Goal: Transaction & Acquisition: Purchase product/service

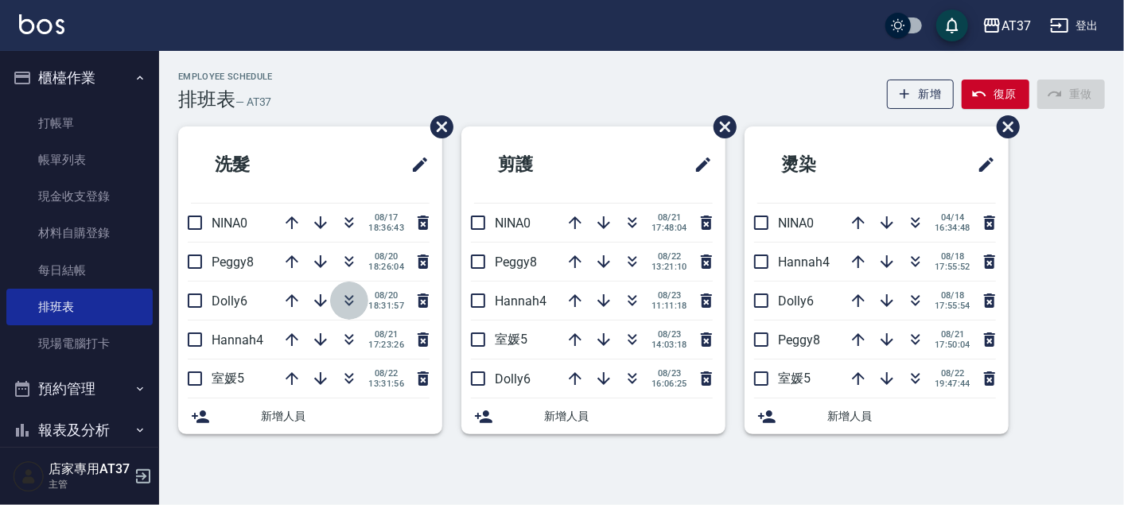
click at [348, 301] on icon "button" at bounding box center [349, 300] width 19 height 19
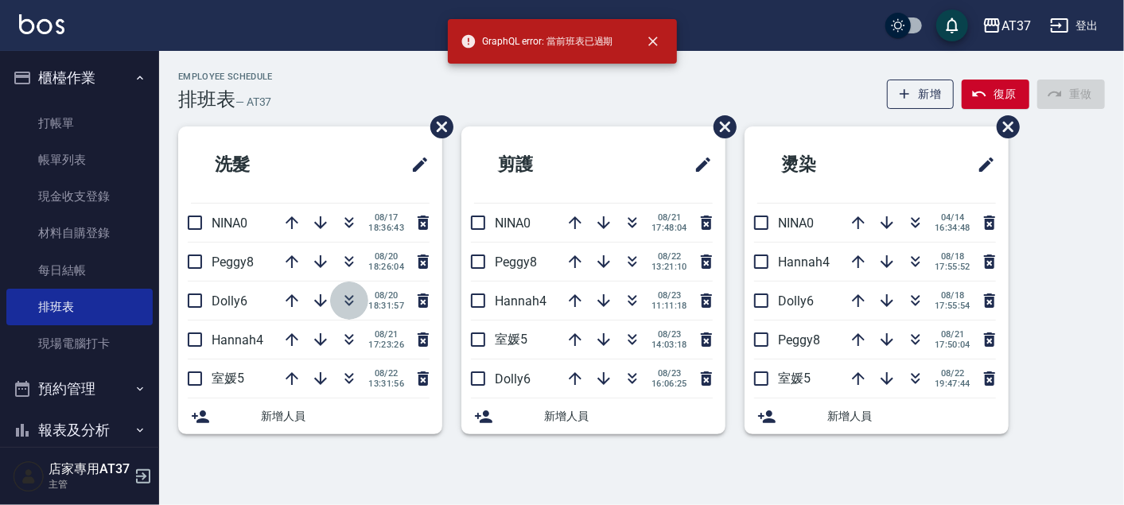
click at [351, 301] on icon "button" at bounding box center [349, 304] width 9 height 6
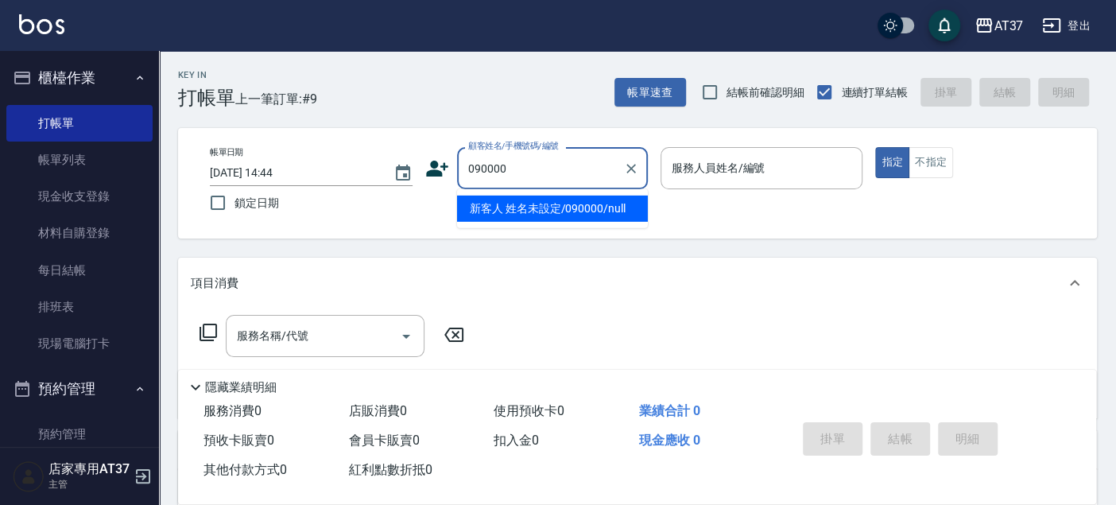
type input "新客人 姓名未設定/090000/null"
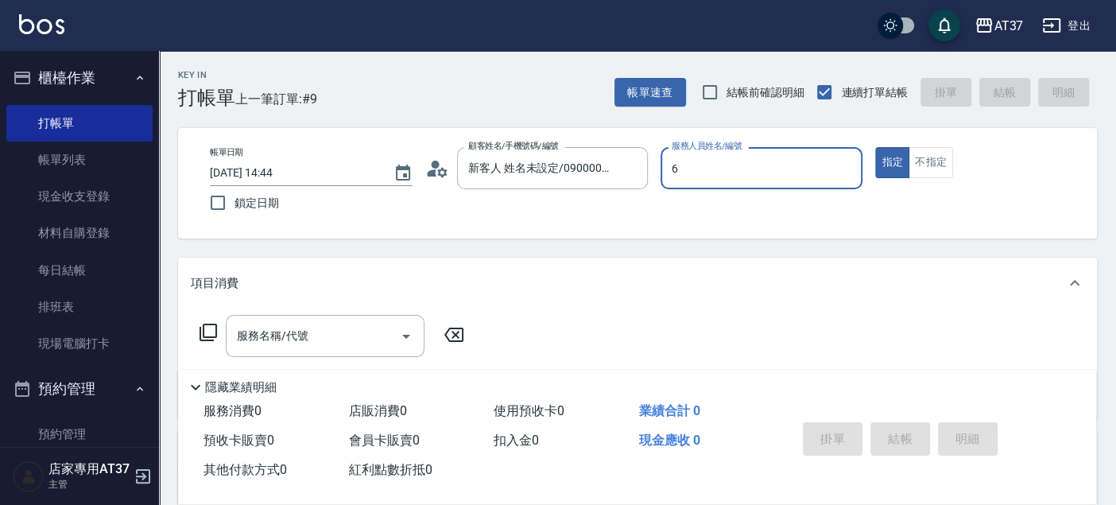
type input "6"
type button "true"
type input "Dolly-6"
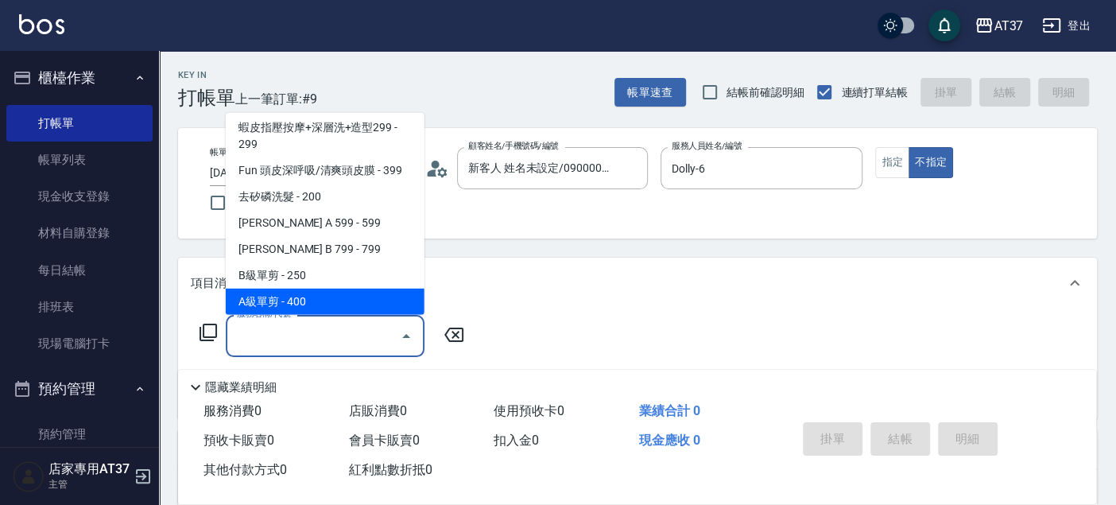
scroll to position [293, 0]
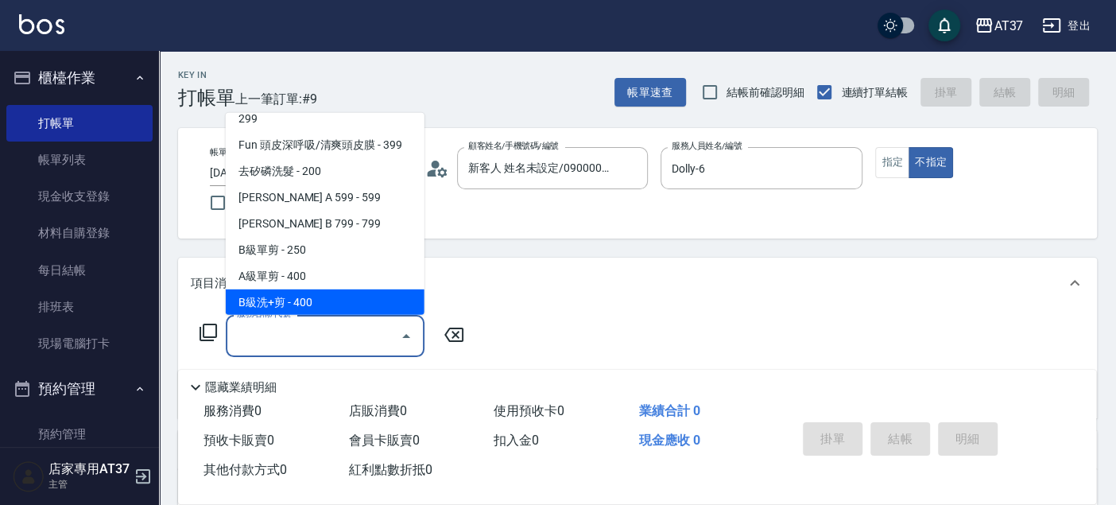
type input "B級洗+剪(203)"
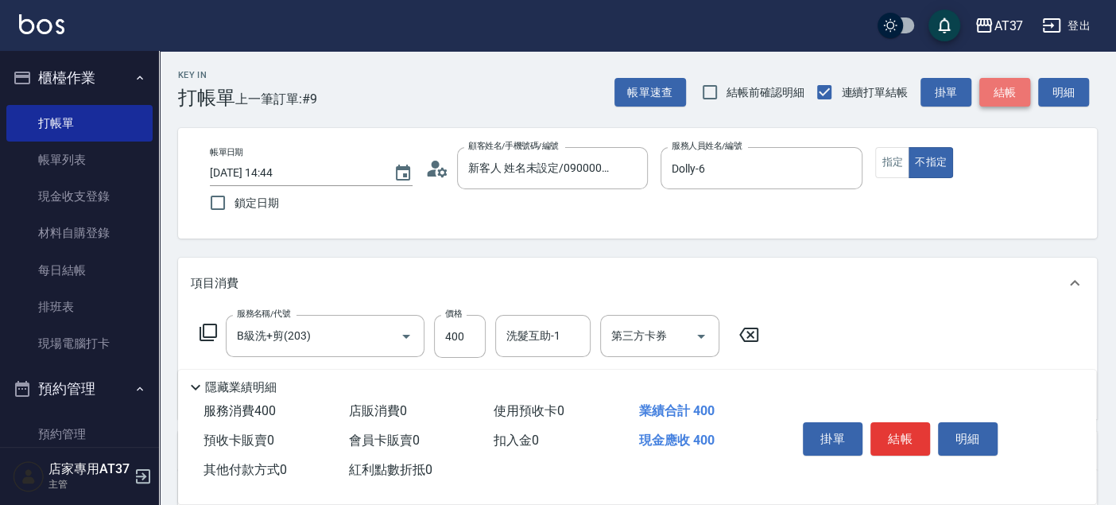
click at [1000, 85] on button "結帳" at bounding box center [1005, 92] width 51 height 29
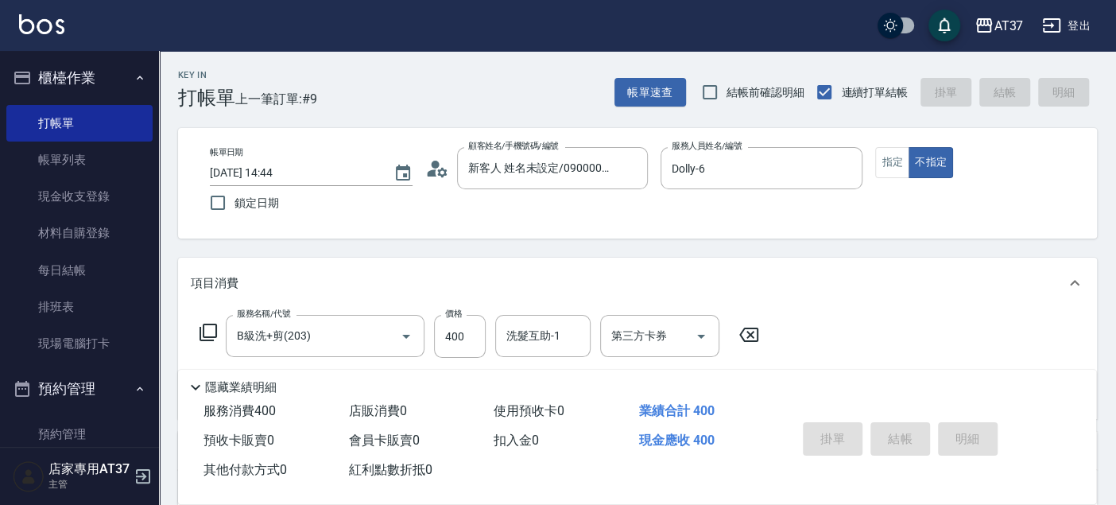
type input "2025/08/23 17:19"
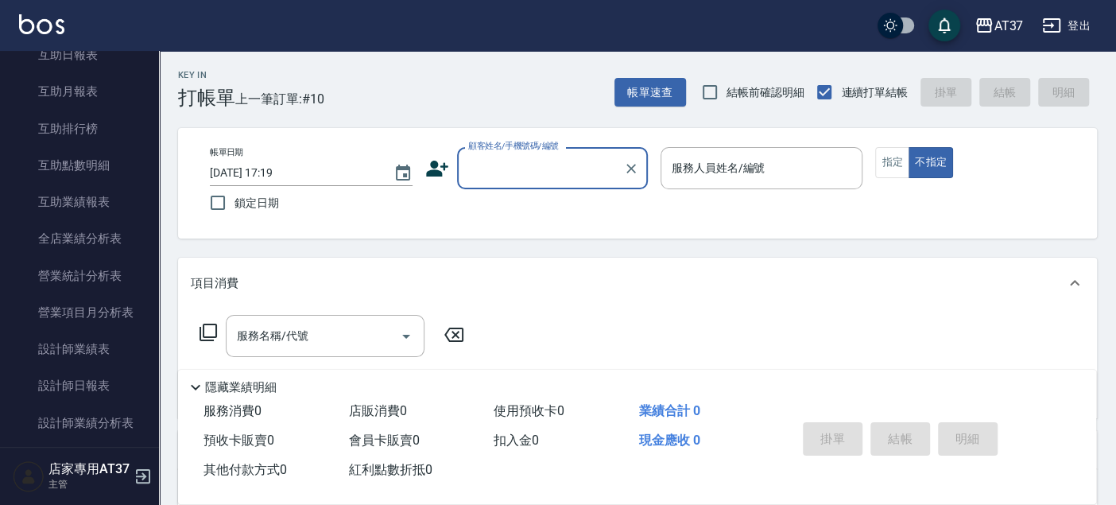
scroll to position [706, 0]
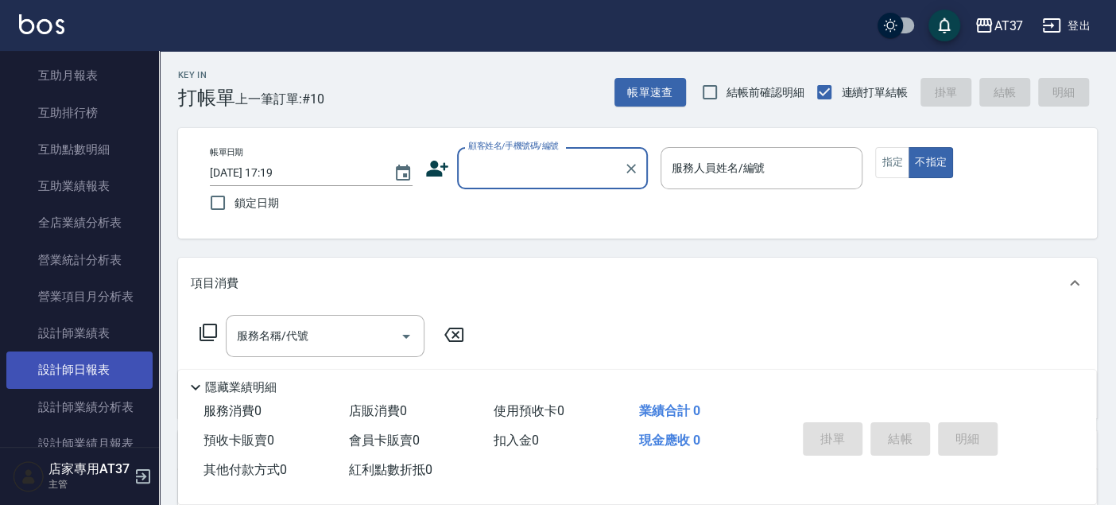
click at [103, 365] on link "設計師日報表" at bounding box center [79, 369] width 146 height 37
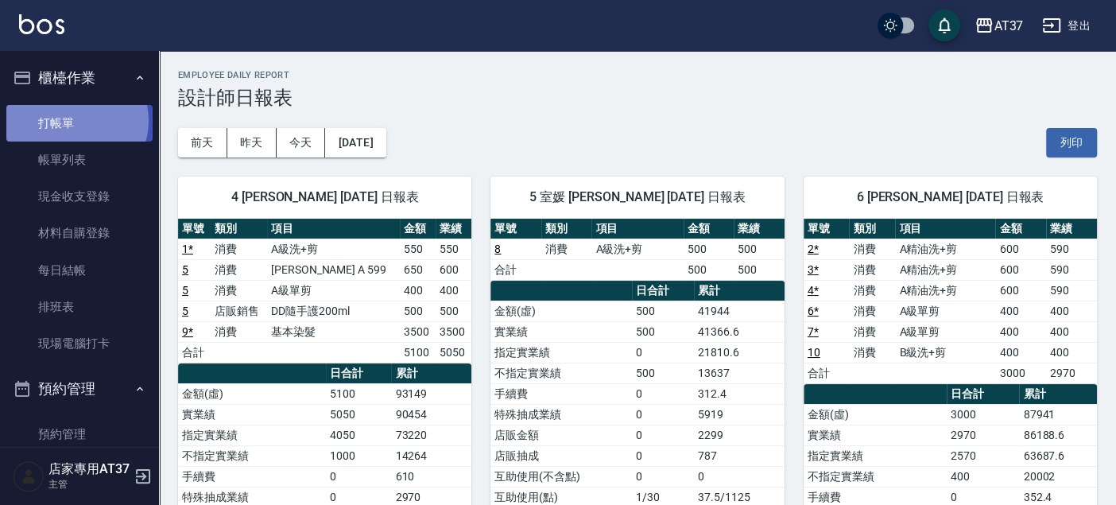
click at [72, 120] on link "打帳單" at bounding box center [79, 123] width 146 height 37
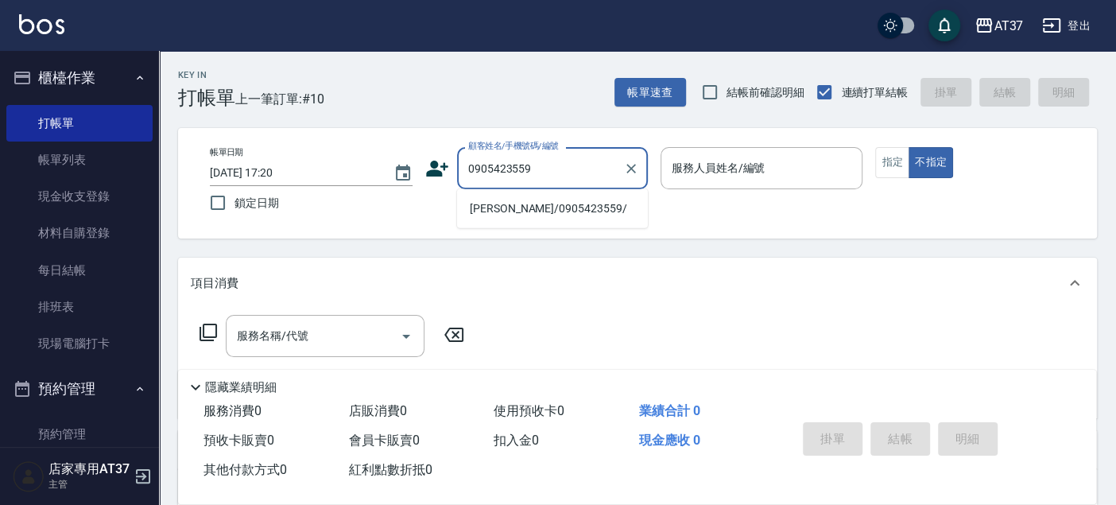
click at [504, 213] on li "葉騏源/0905423559/" at bounding box center [552, 209] width 191 height 26
type input "葉騏源/0905423559/"
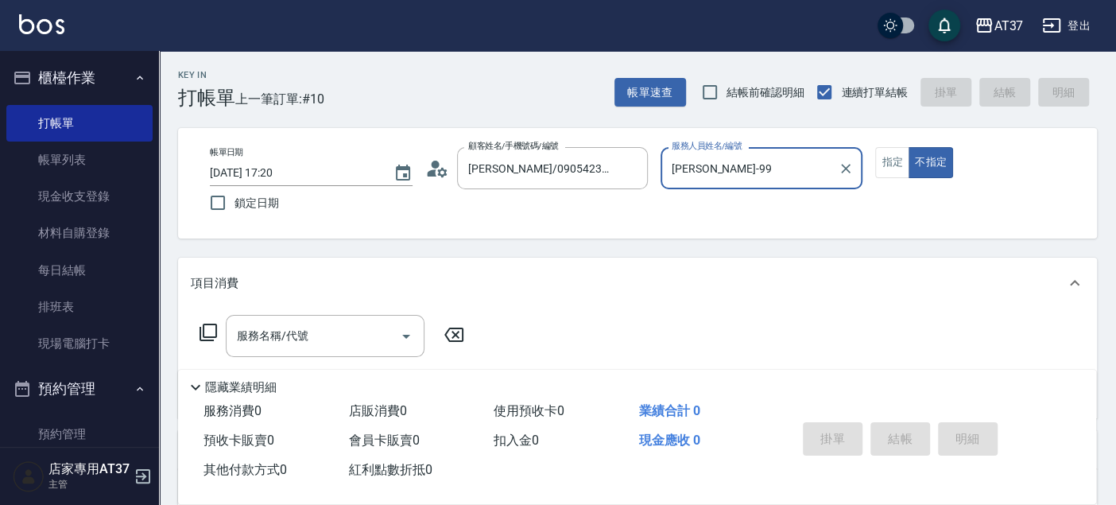
click at [741, 166] on input "思敏-99" at bounding box center [750, 168] width 165 height 28
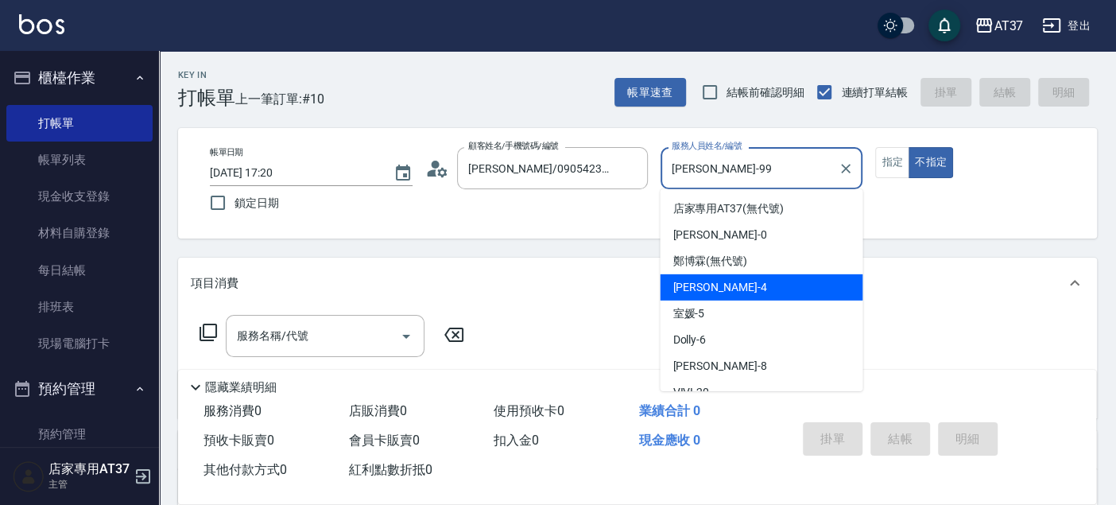
click at [746, 293] on div "Hannah -4" at bounding box center [761, 287] width 203 height 26
type input "Hannah-4"
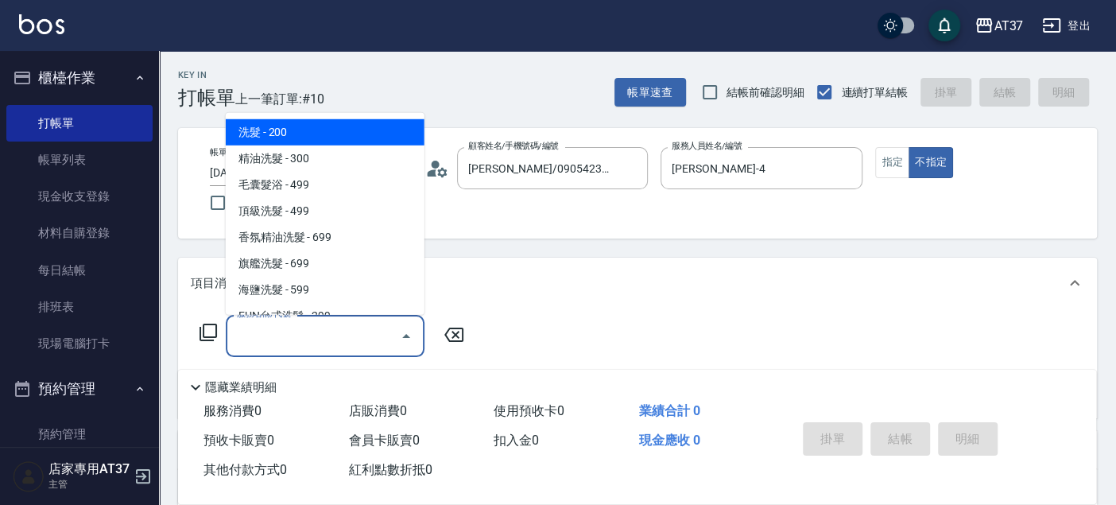
click at [298, 325] on input "服務名稱/代號" at bounding box center [313, 336] width 161 height 28
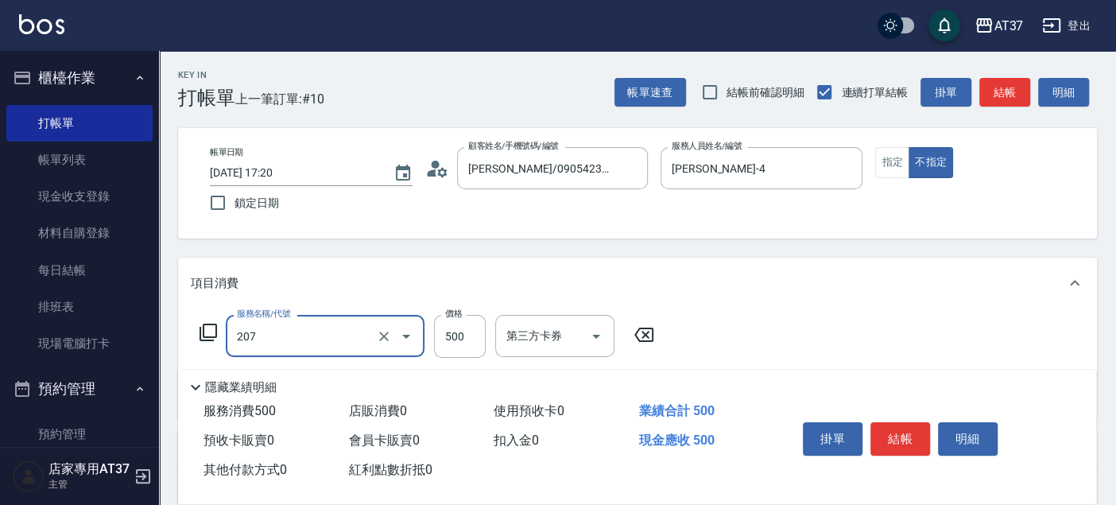
type input "B精油洗+剪(207)"
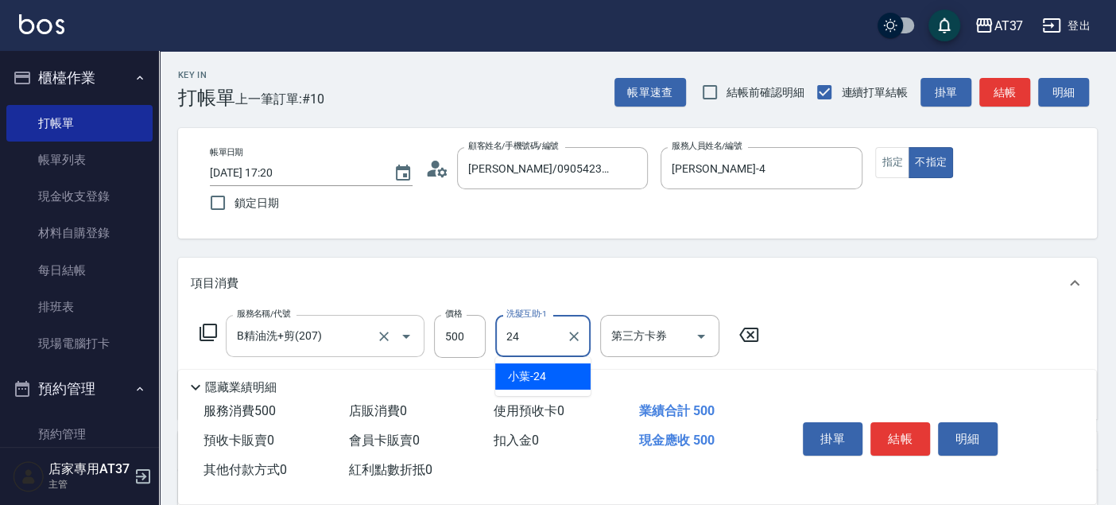
type input "小葉-24"
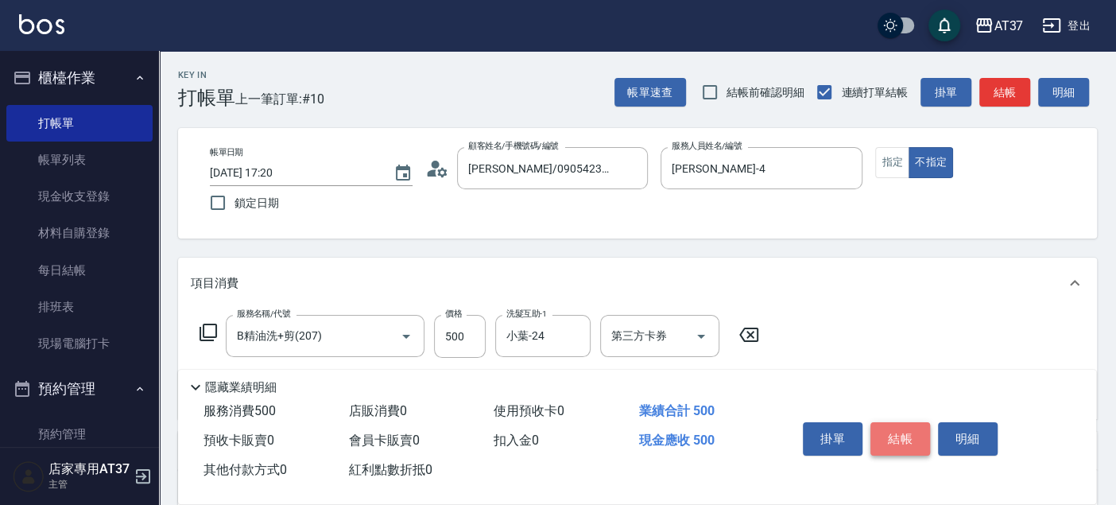
click at [904, 427] on button "結帳" at bounding box center [901, 438] width 60 height 33
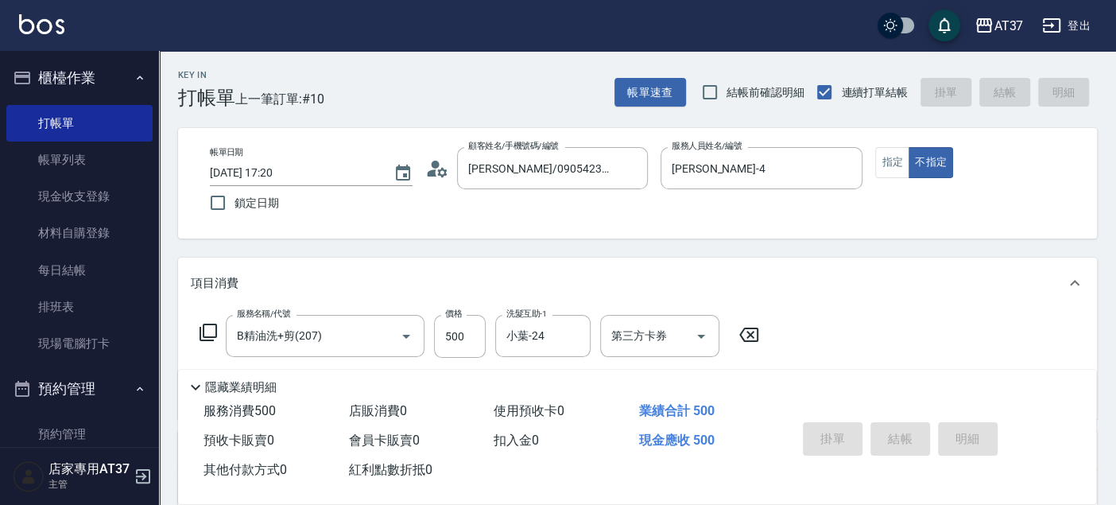
type input "2025/08/23 17:21"
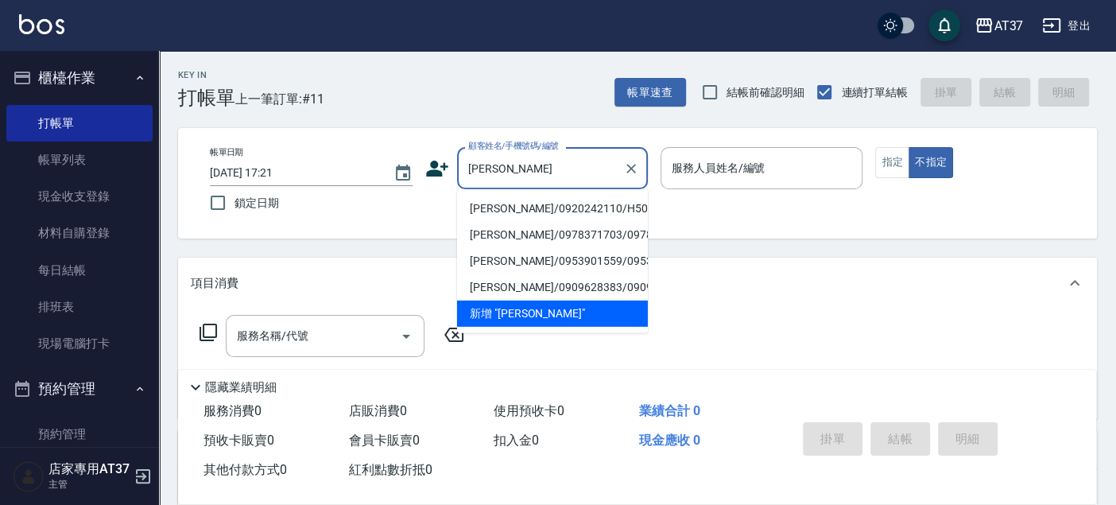
click at [597, 207] on li "李亞瑟/0920242110/H502" at bounding box center [552, 209] width 191 height 26
type input "李亞瑟/0920242110/H502"
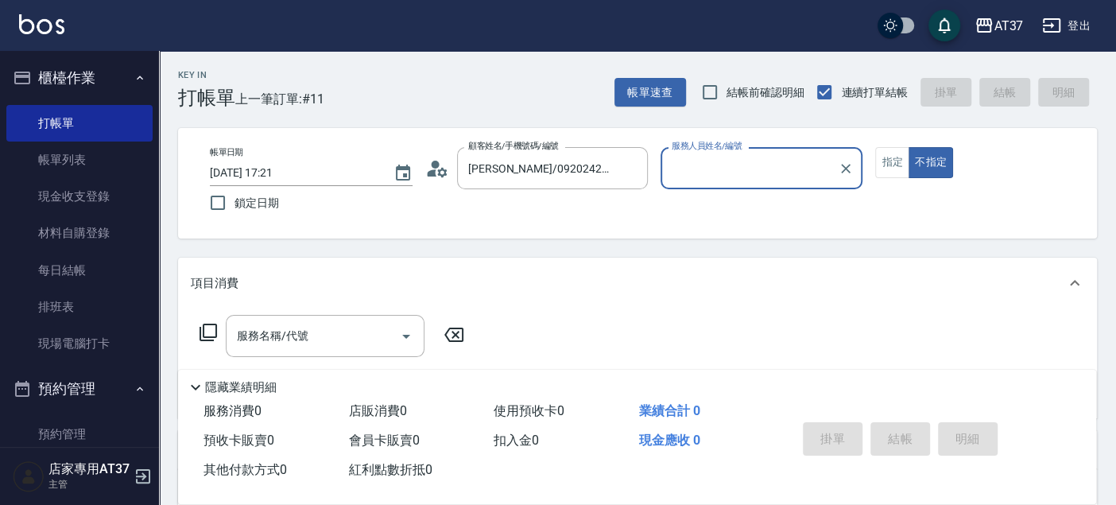
type input "Hannah-4"
click at [883, 161] on button "指定" at bounding box center [892, 162] width 34 height 31
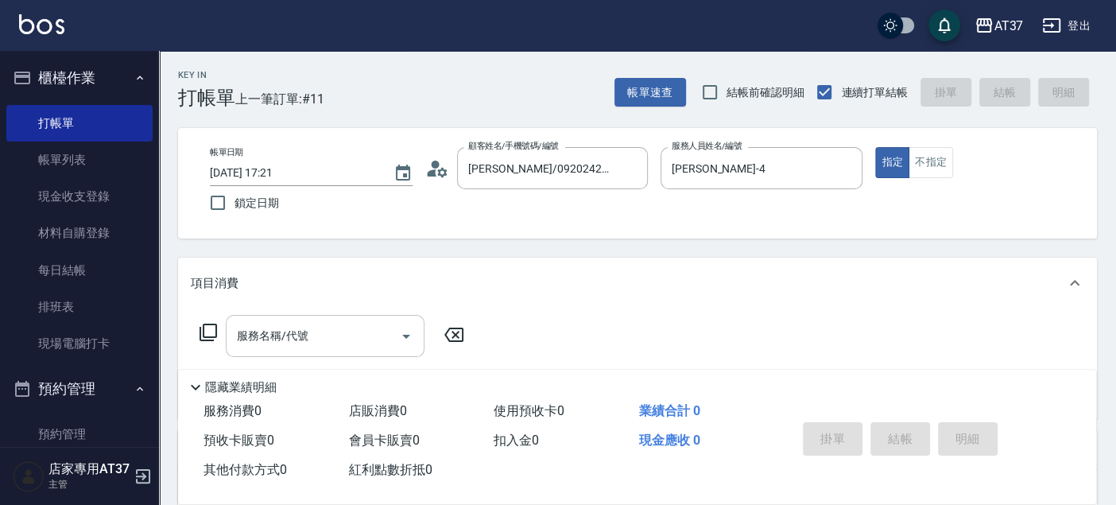
click at [236, 337] on div "服務名稱/代號 服務名稱/代號" at bounding box center [325, 336] width 199 height 42
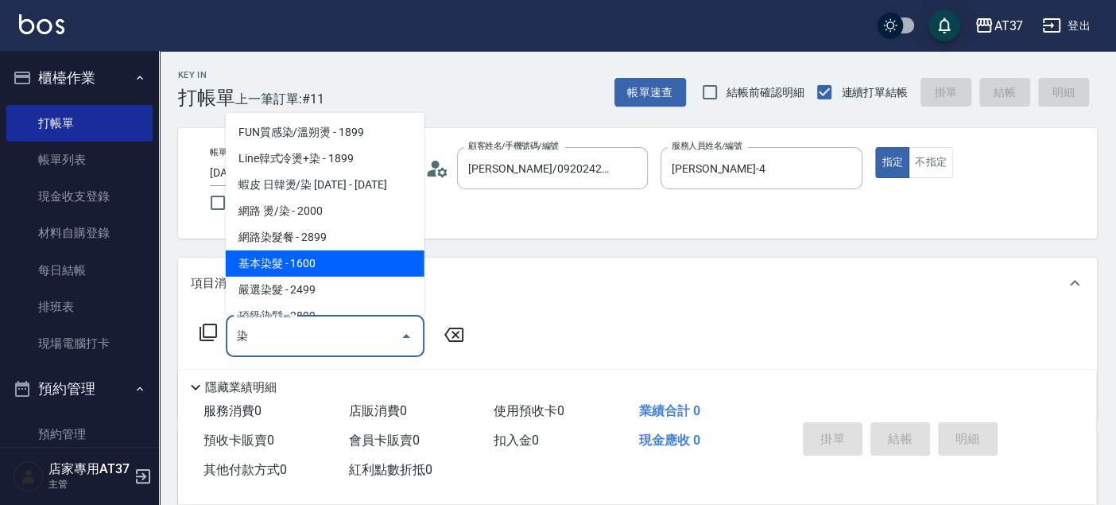
scroll to position [88, 0]
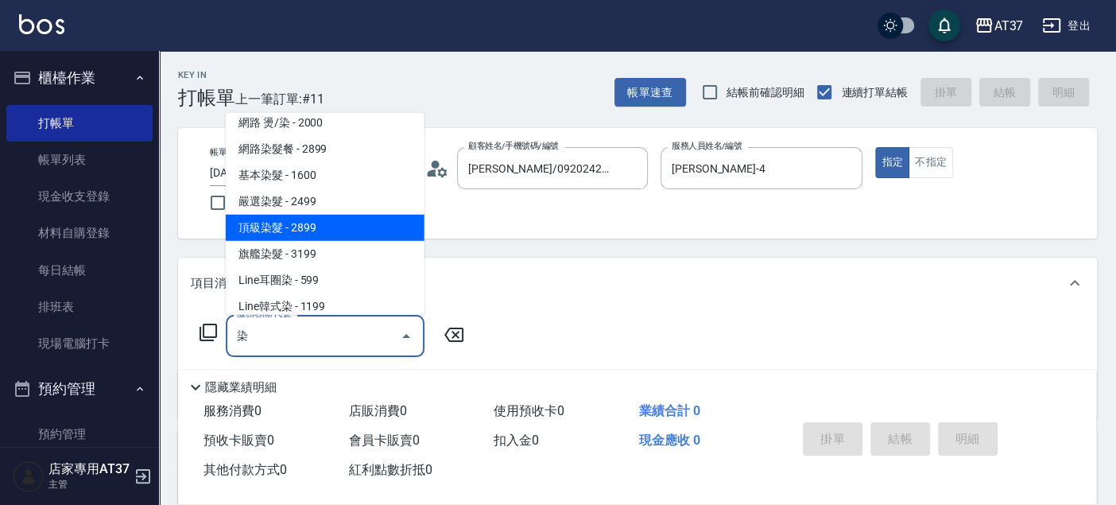
click at [301, 227] on span "頂級染髮 - 2899" at bounding box center [325, 228] width 199 height 26
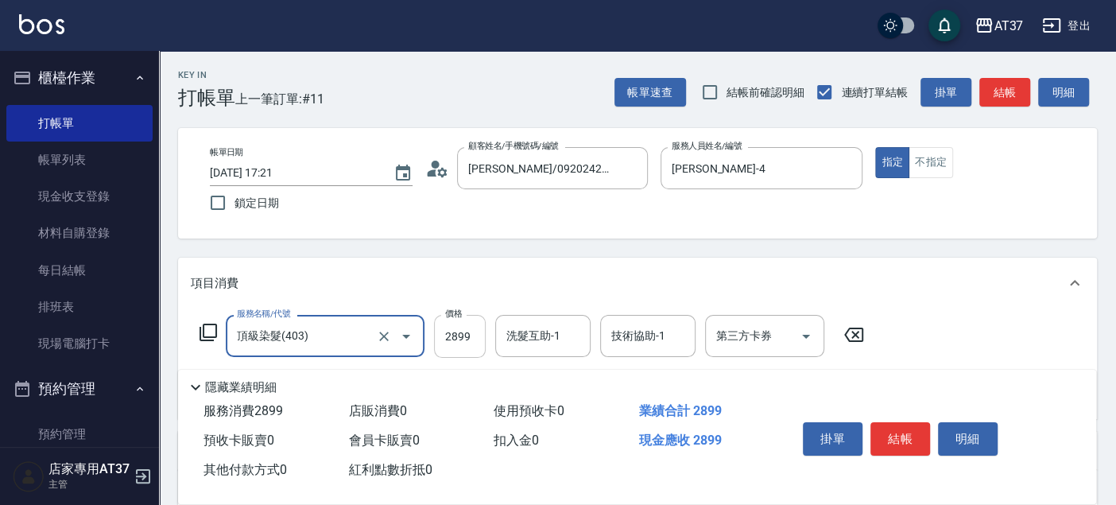
type input "頂級染髮(403)"
click at [468, 338] on input "2899" at bounding box center [460, 336] width 52 height 43
type input "2800"
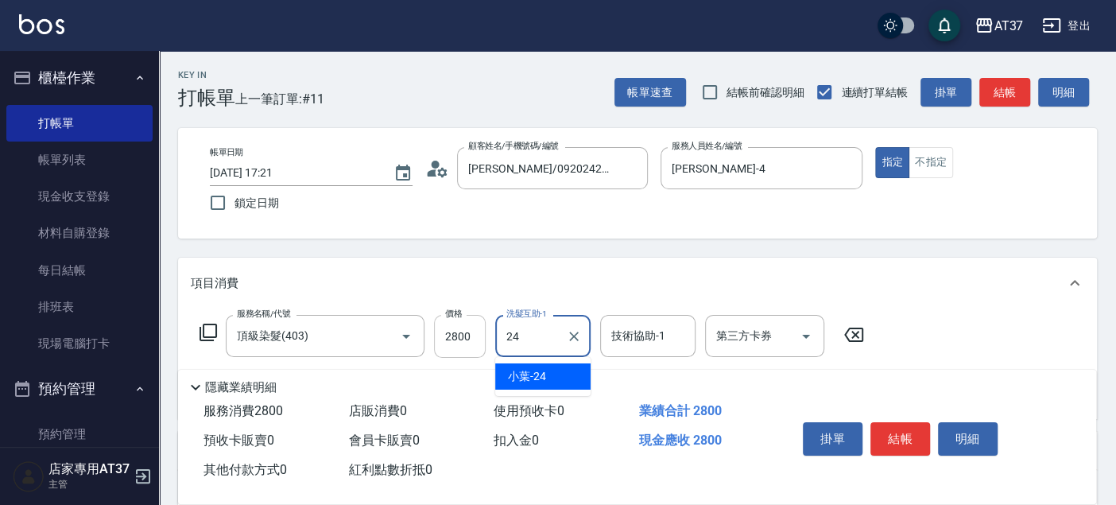
type input "小葉-24"
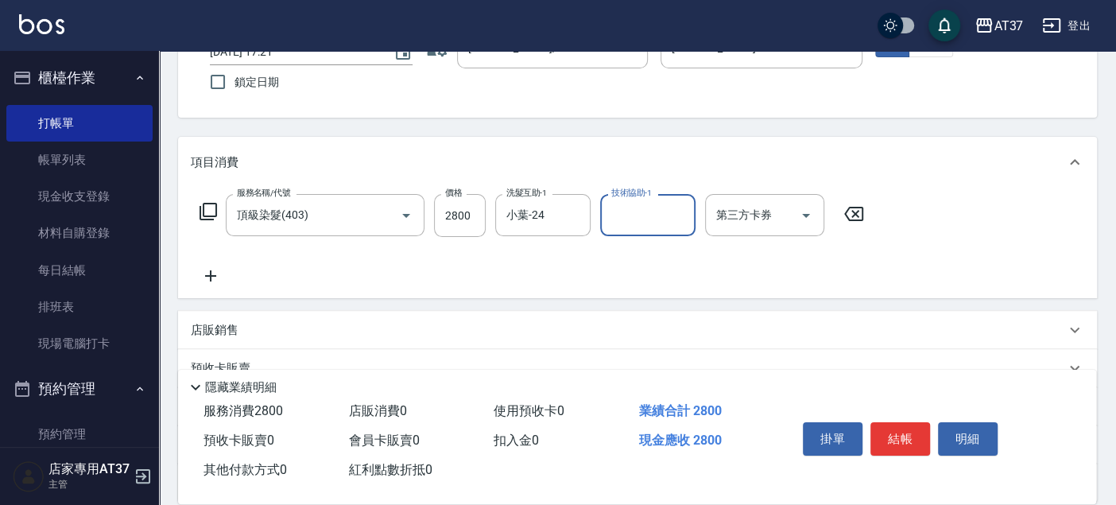
scroll to position [265, 0]
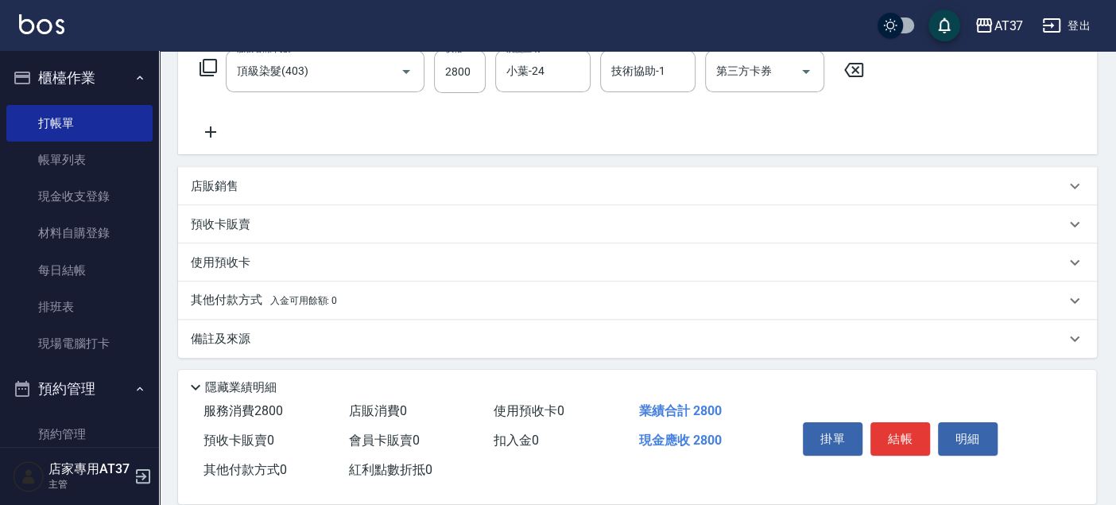
click at [246, 301] on p "其他付款方式 入金可用餘額: 0" at bounding box center [264, 300] width 146 height 17
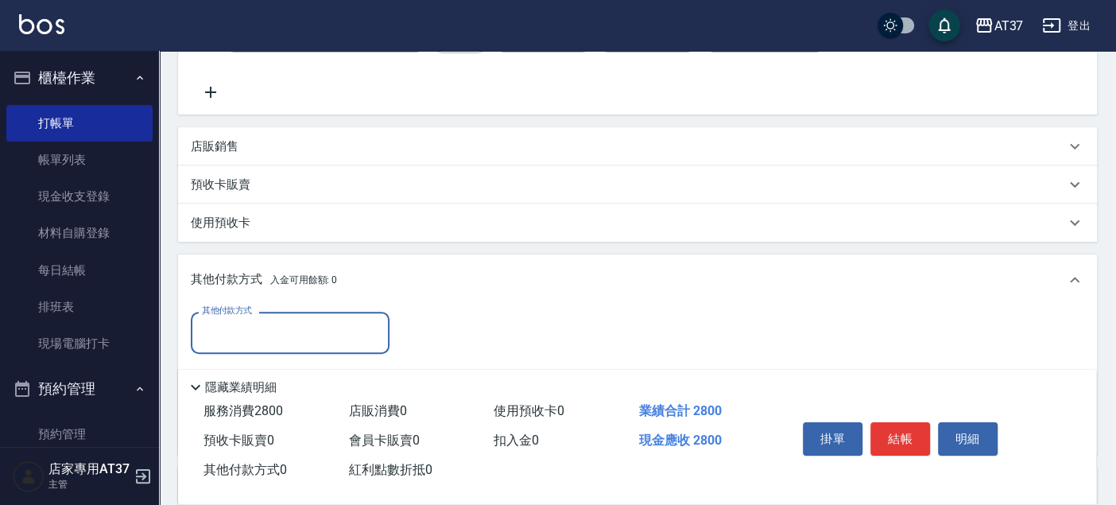
scroll to position [441, 0]
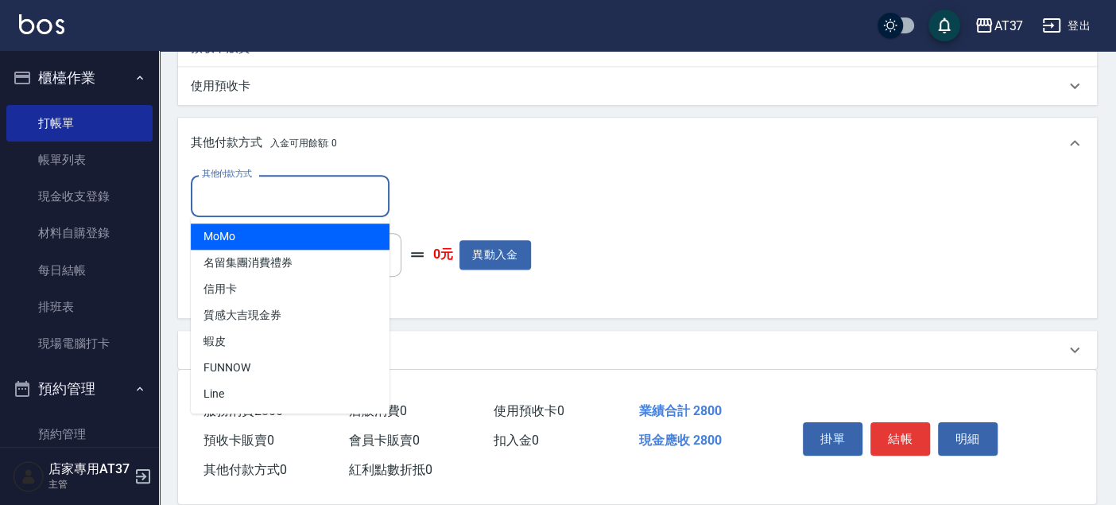
click at [243, 199] on input "其他付款方式" at bounding box center [290, 196] width 184 height 28
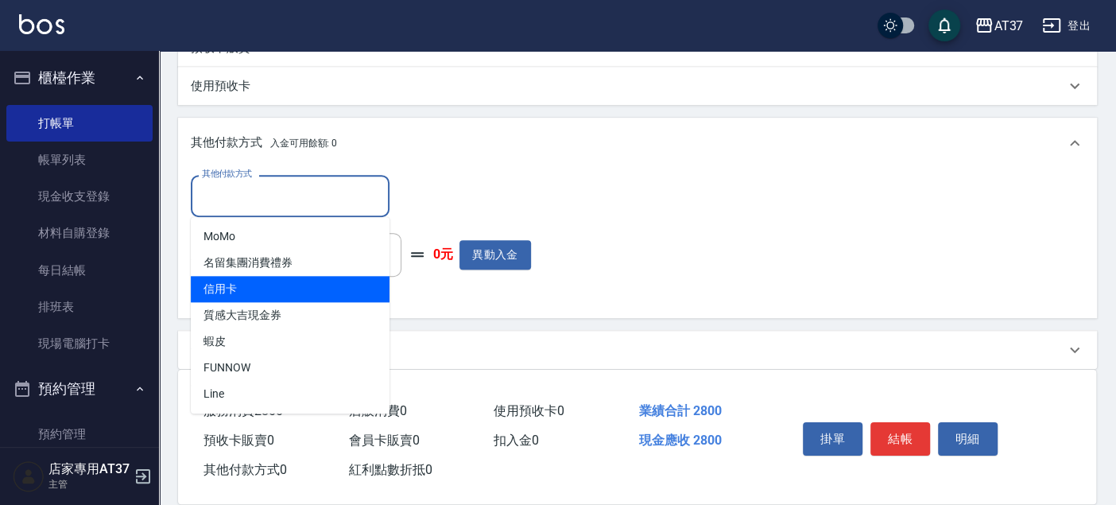
click at [254, 281] on span "信用卡" at bounding box center [290, 289] width 199 height 26
type input "信用卡"
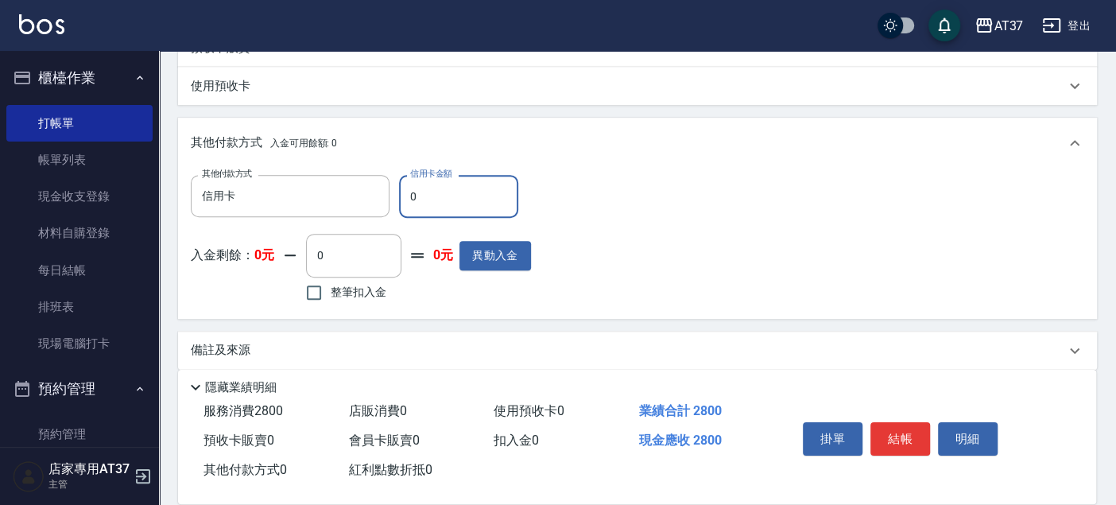
click at [455, 206] on input "0" at bounding box center [458, 196] width 119 height 43
click at [455, 202] on input "0" at bounding box center [458, 196] width 119 height 43
type input "2800"
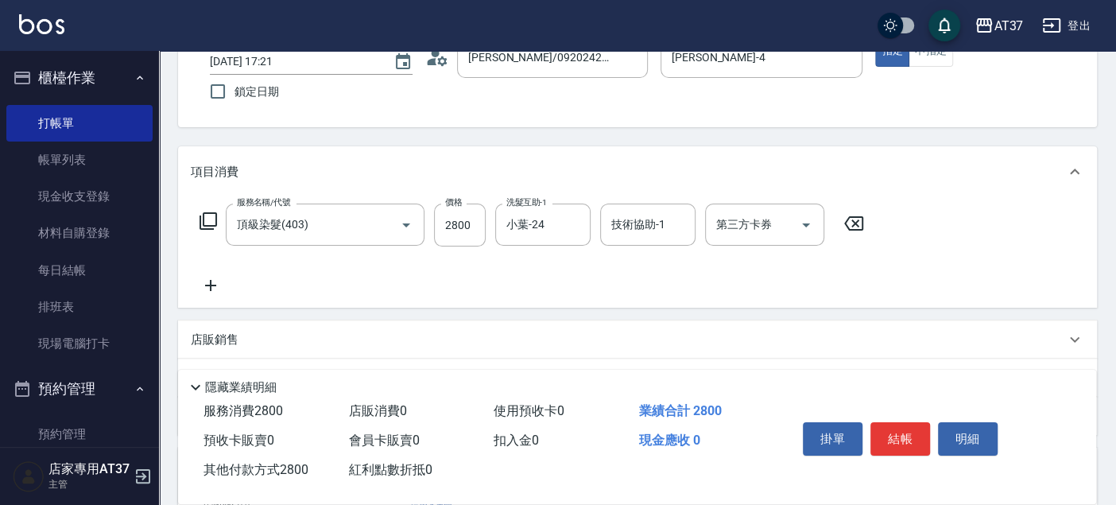
scroll to position [0, 0]
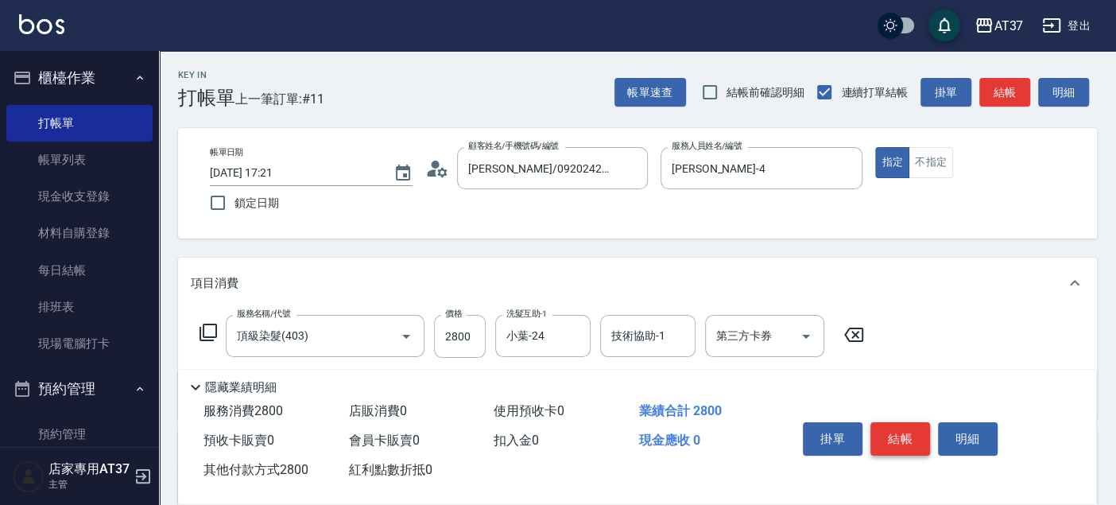
click at [895, 425] on button "結帳" at bounding box center [901, 438] width 60 height 33
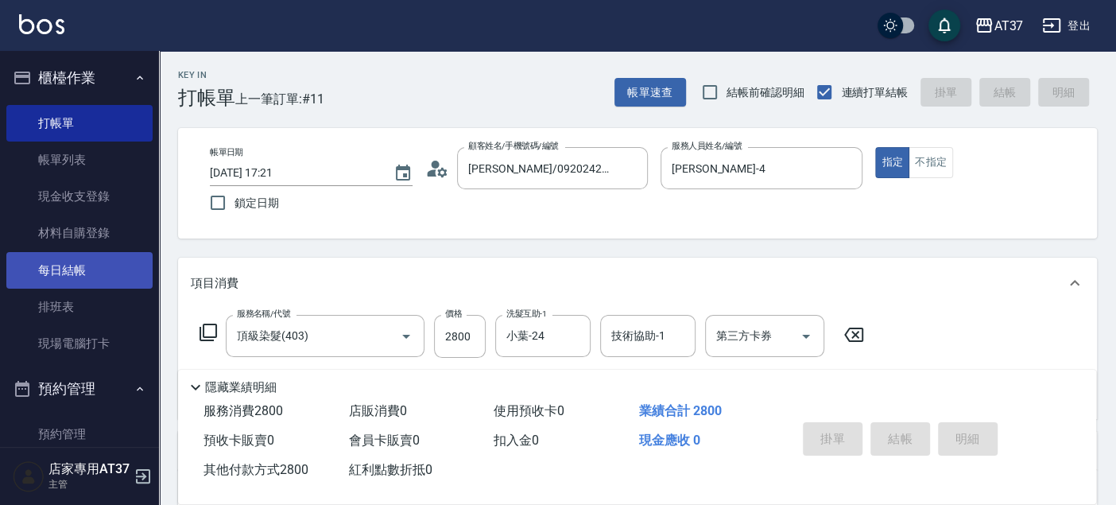
type input "2025/08/23 17:46"
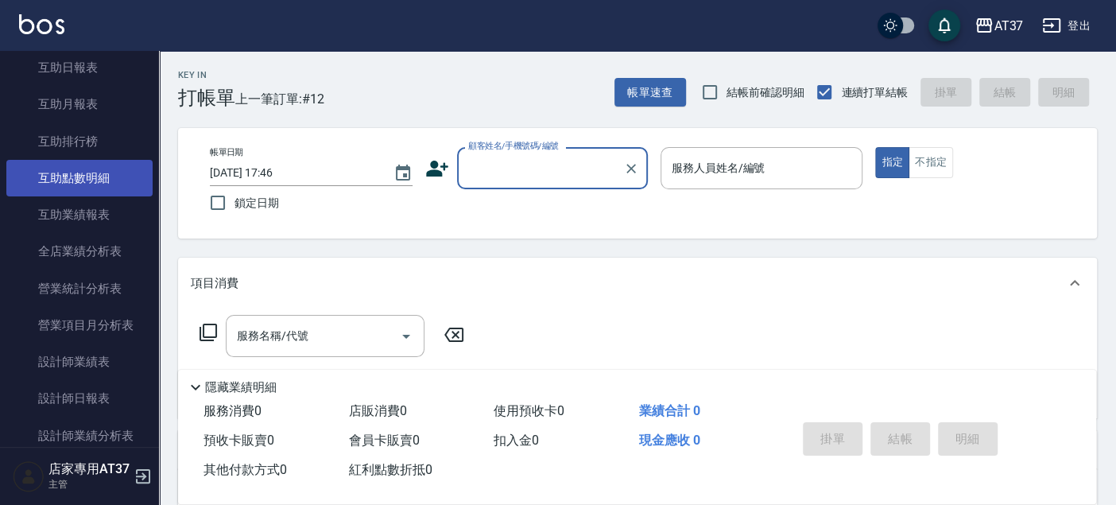
scroll to position [795, 0]
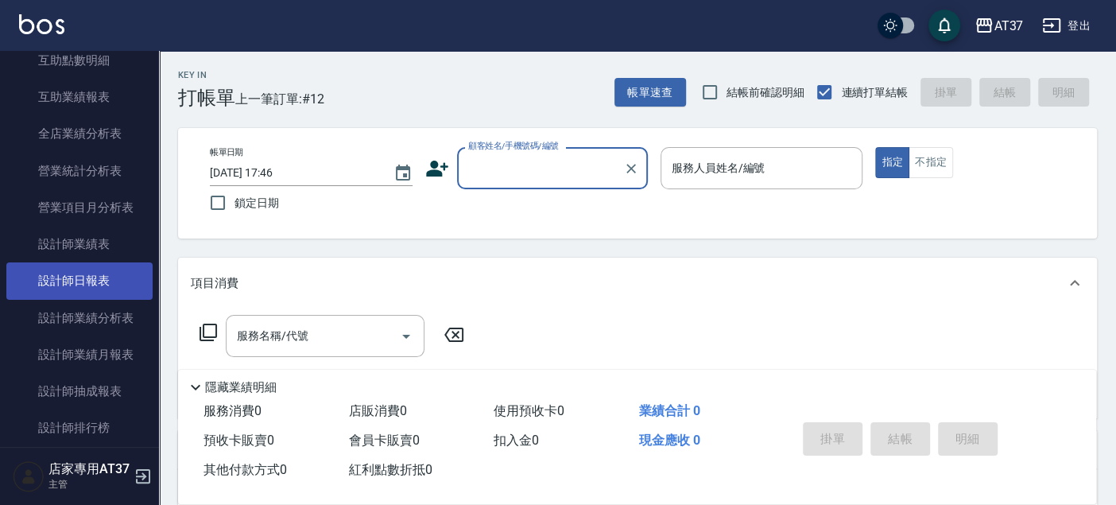
click at [97, 279] on link "設計師日報表" at bounding box center [79, 280] width 146 height 37
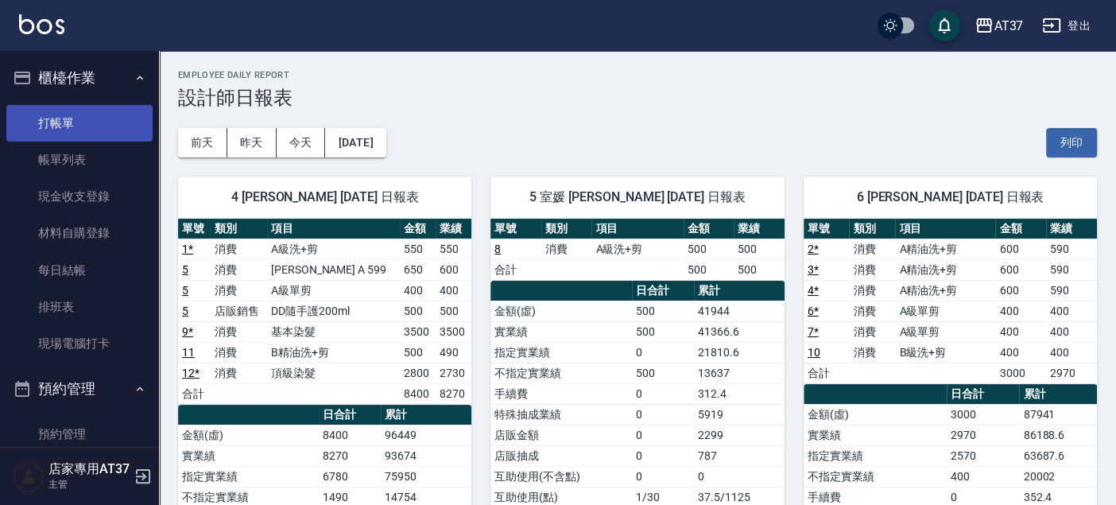
click at [87, 109] on link "打帳單" at bounding box center [79, 123] width 146 height 37
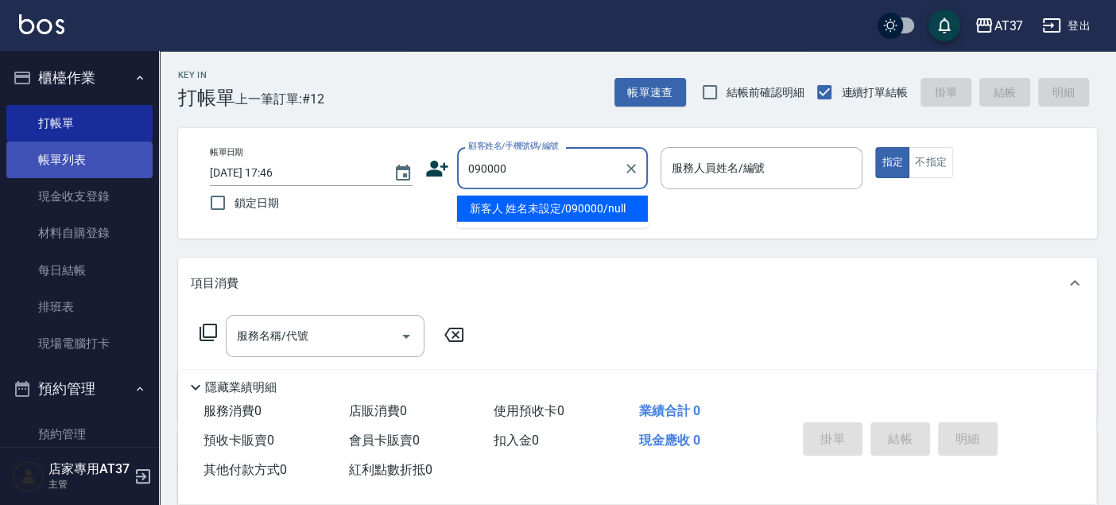
type input "090000"
type input "6"
type input "新客人 姓名未設定/090000/null"
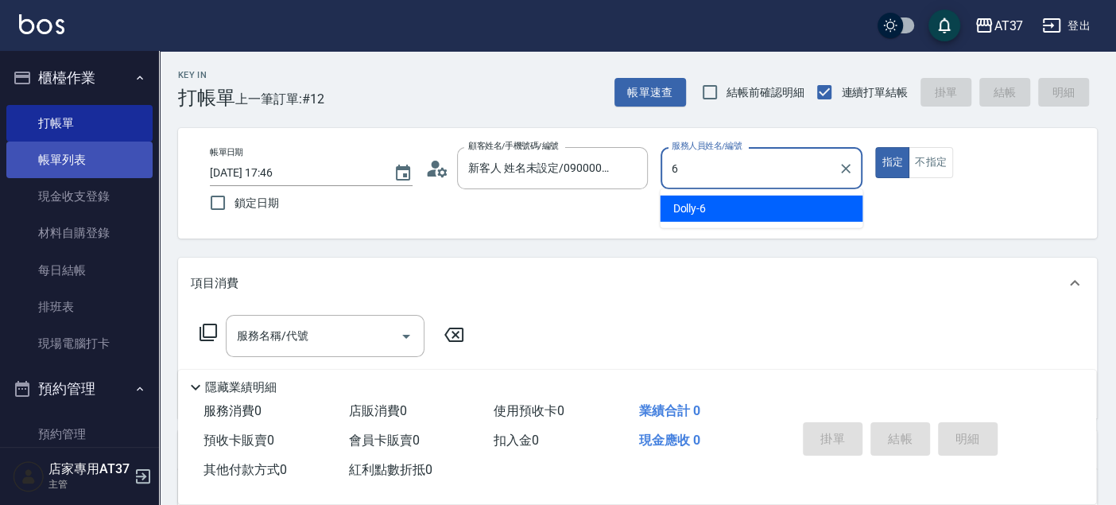
type input "6"
type button "true"
type input "Dolly-6"
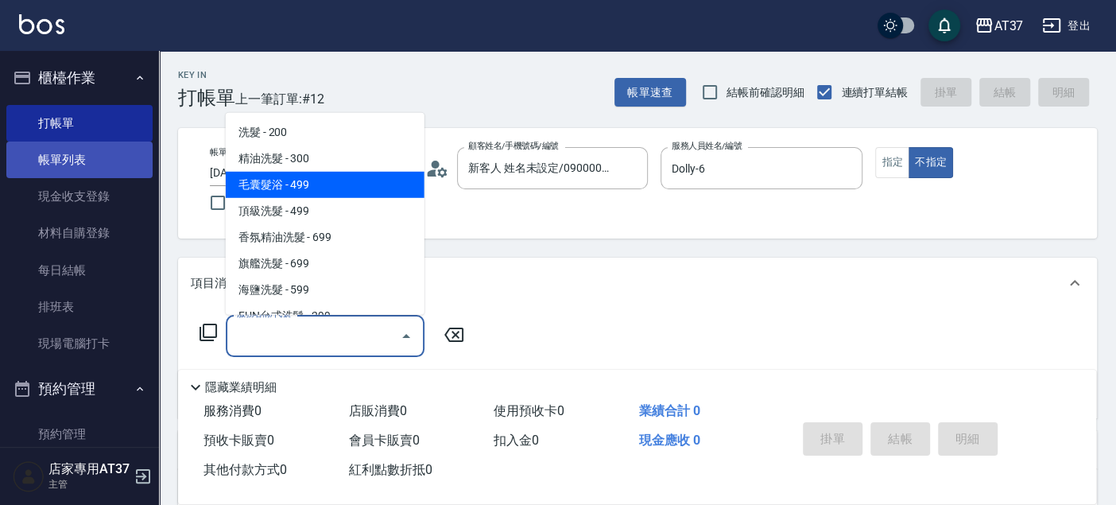
type input "毛囊髮浴(103)"
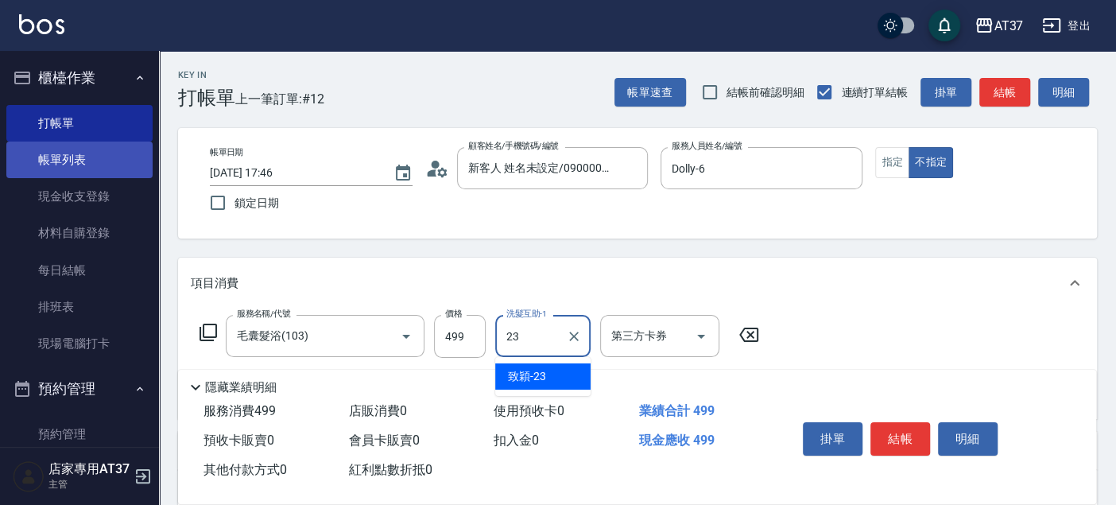
type input "致穎-23"
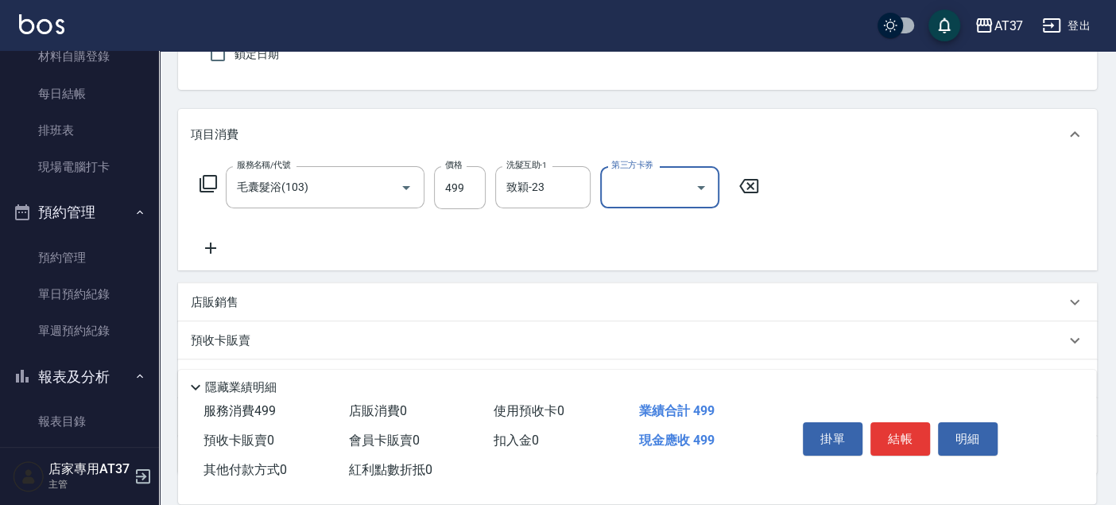
scroll to position [177, 0]
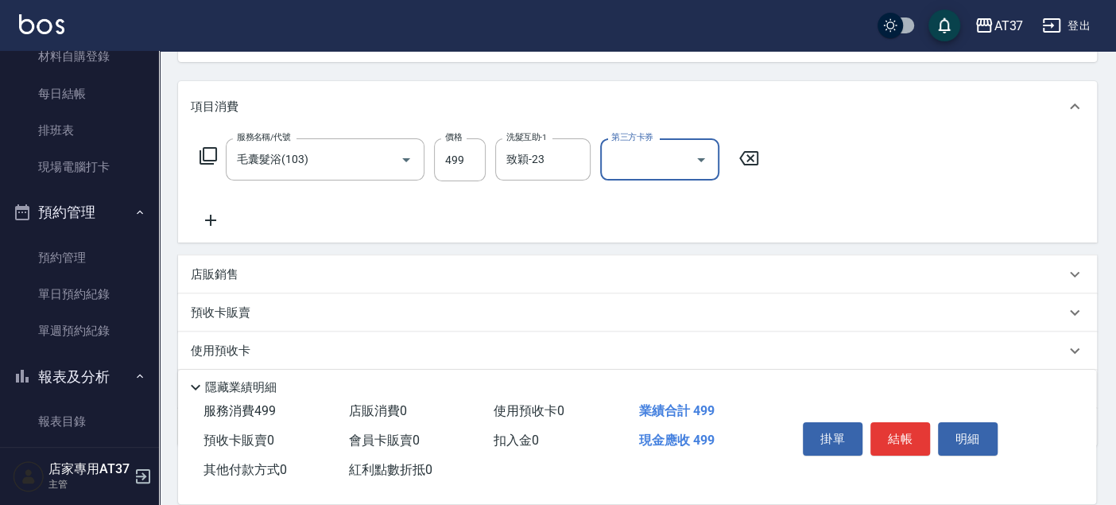
click at [212, 224] on icon at bounding box center [211, 220] width 40 height 19
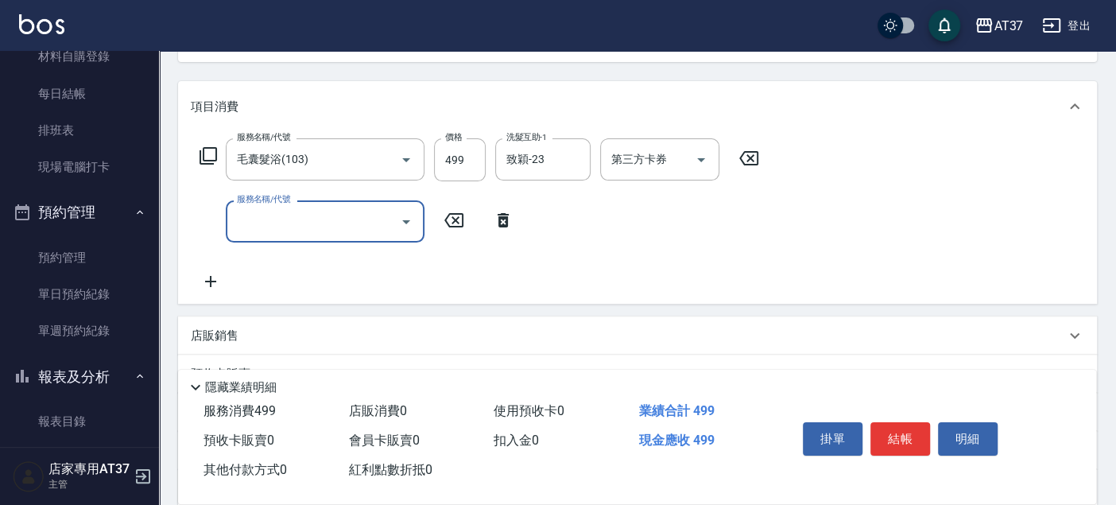
click at [409, 221] on icon "Open" at bounding box center [406, 221] width 19 height 19
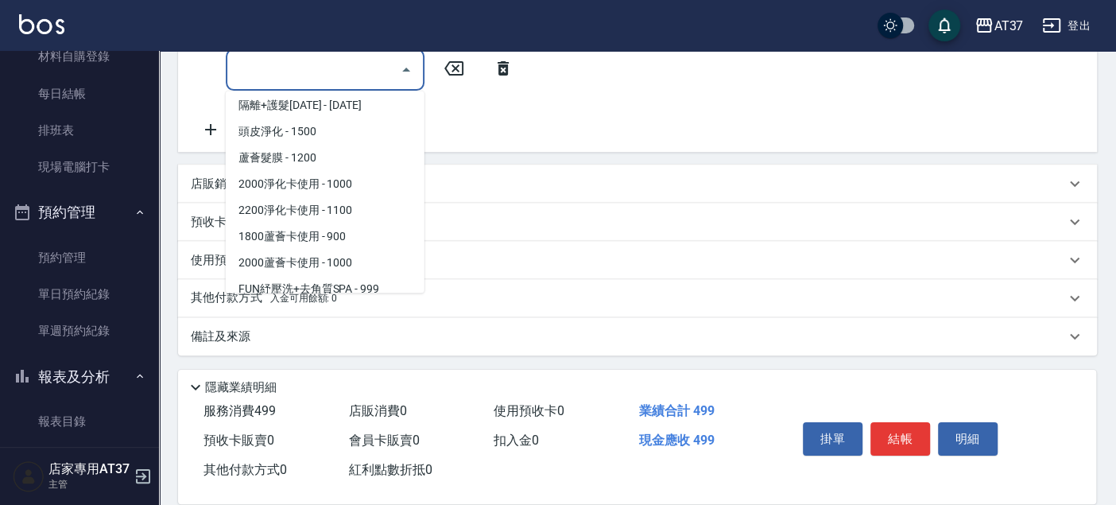
scroll to position [2474, 0]
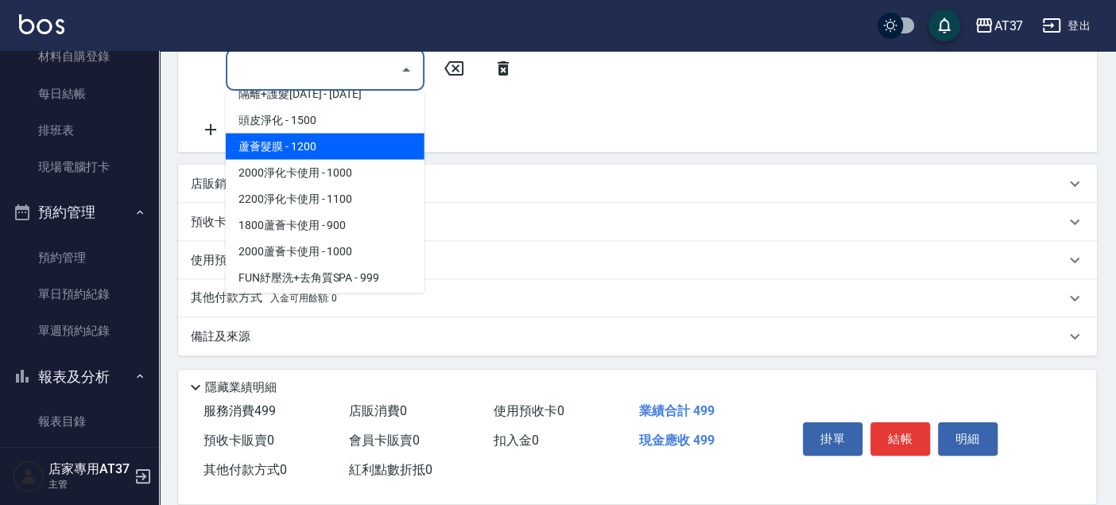
click at [350, 142] on span "蘆薈髮膜 - 1200" at bounding box center [325, 146] width 199 height 26
type input "蘆薈髮膜(602)"
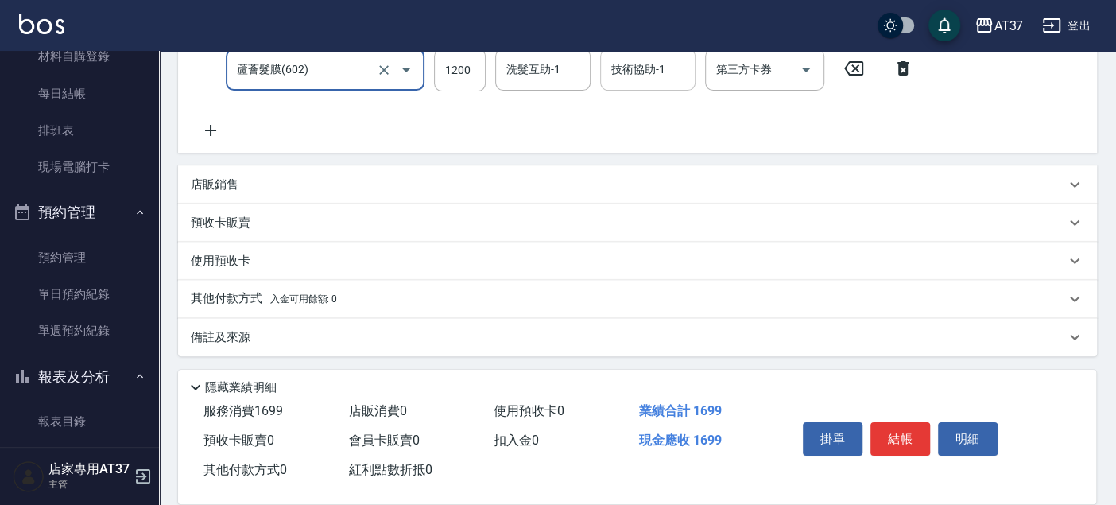
click at [627, 70] on div "技術協助-1 技術協助-1" at bounding box center [647, 70] width 95 height 42
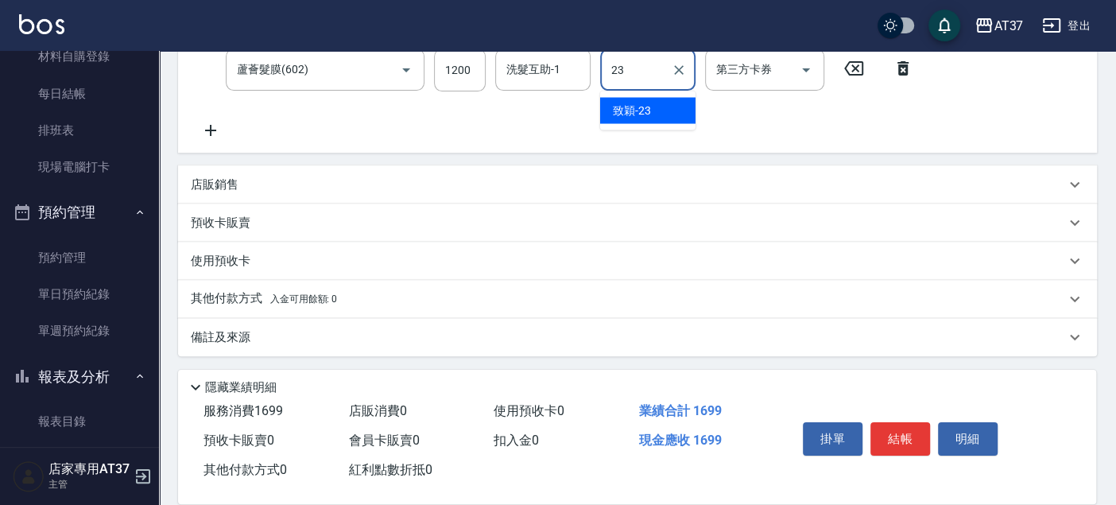
type input "致穎-23"
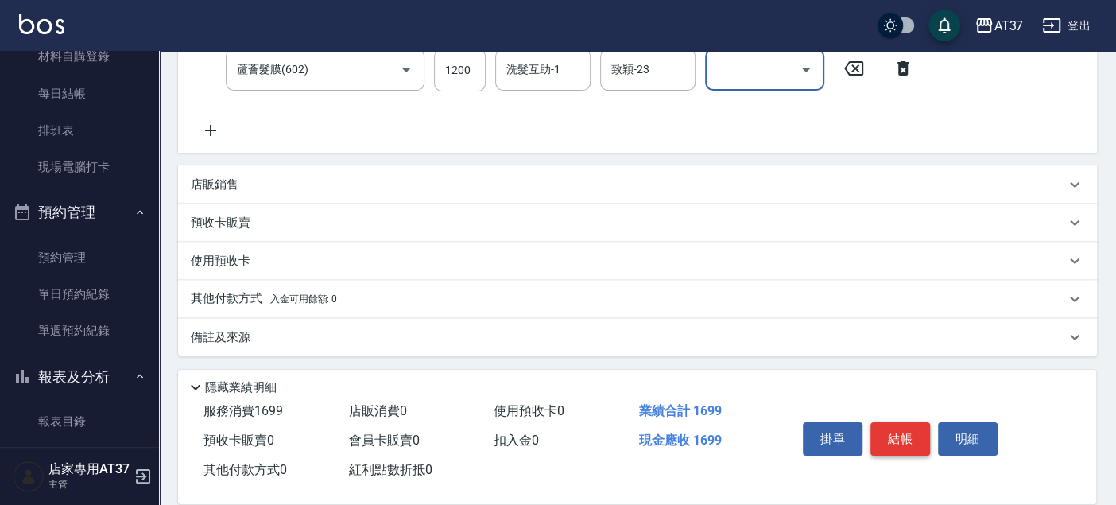
click at [913, 431] on button "結帳" at bounding box center [901, 438] width 60 height 33
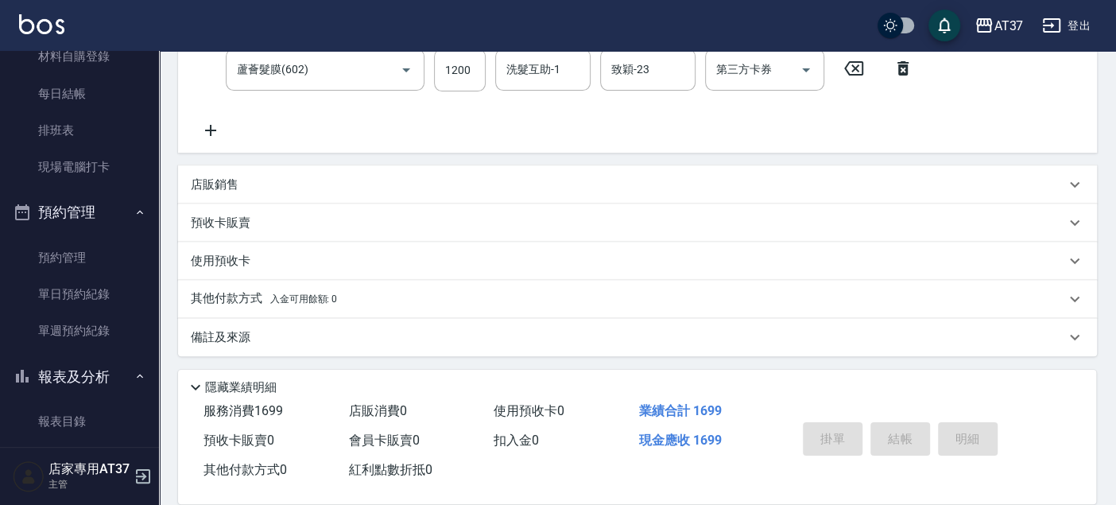
type input "2025/08/23 17:48"
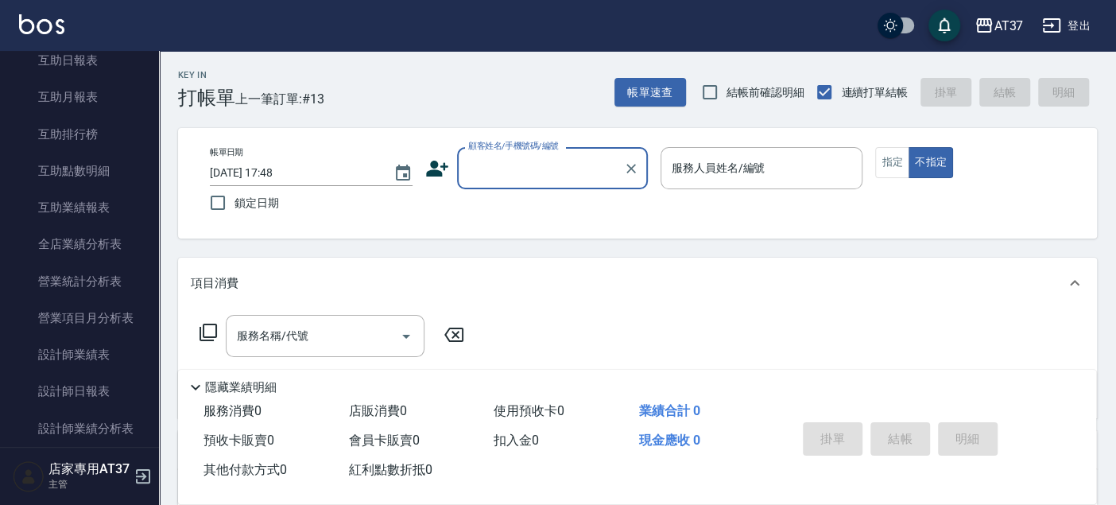
scroll to position [706, 0]
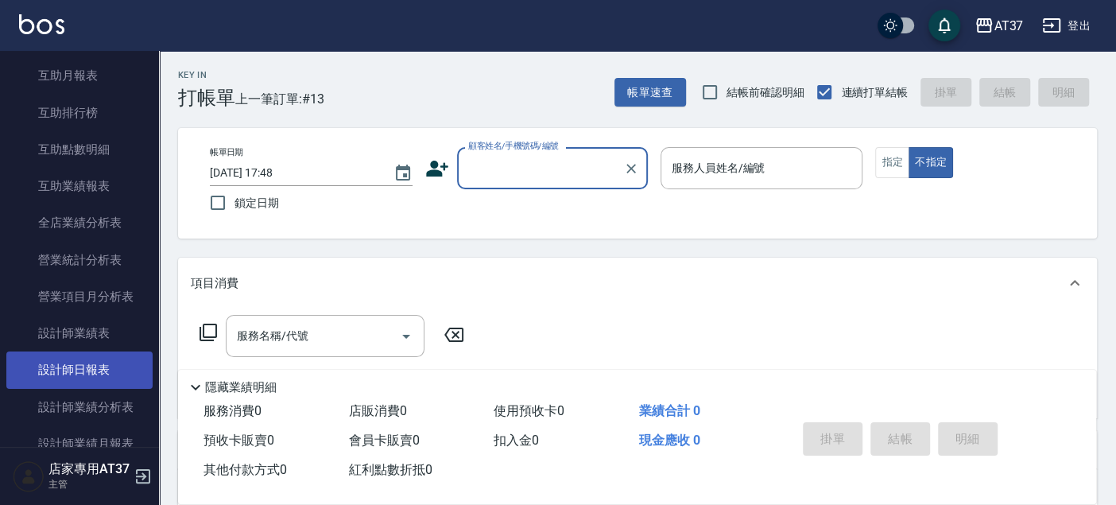
click at [113, 371] on link "設計師日報表" at bounding box center [79, 369] width 146 height 37
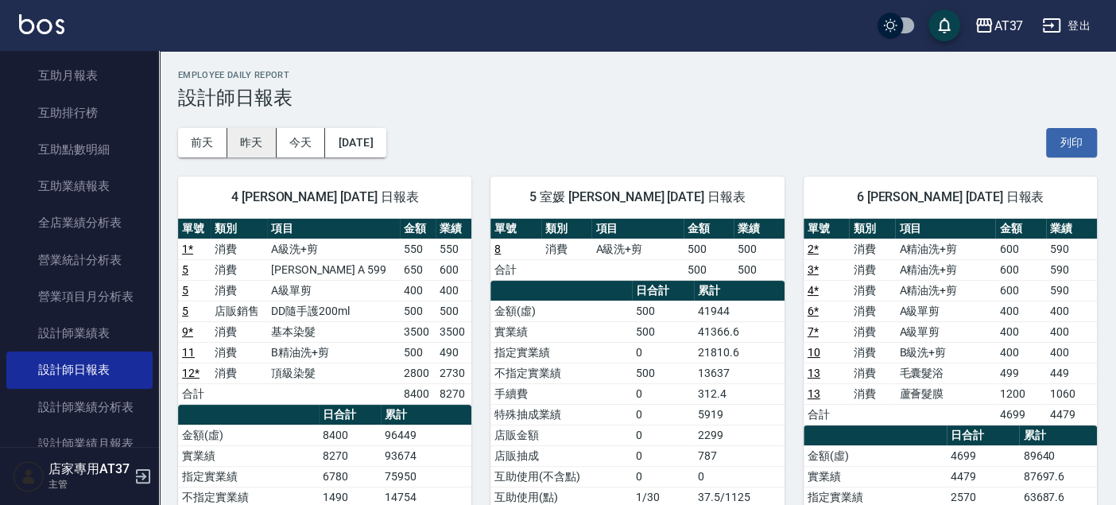
click at [262, 143] on button "昨天" at bounding box center [251, 142] width 49 height 29
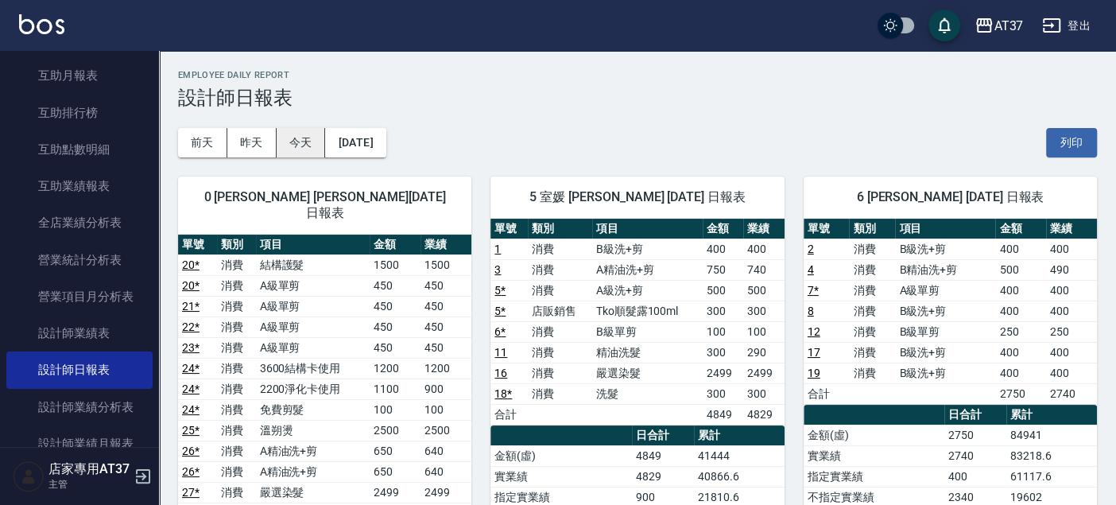
click at [305, 147] on button "今天" at bounding box center [301, 142] width 49 height 29
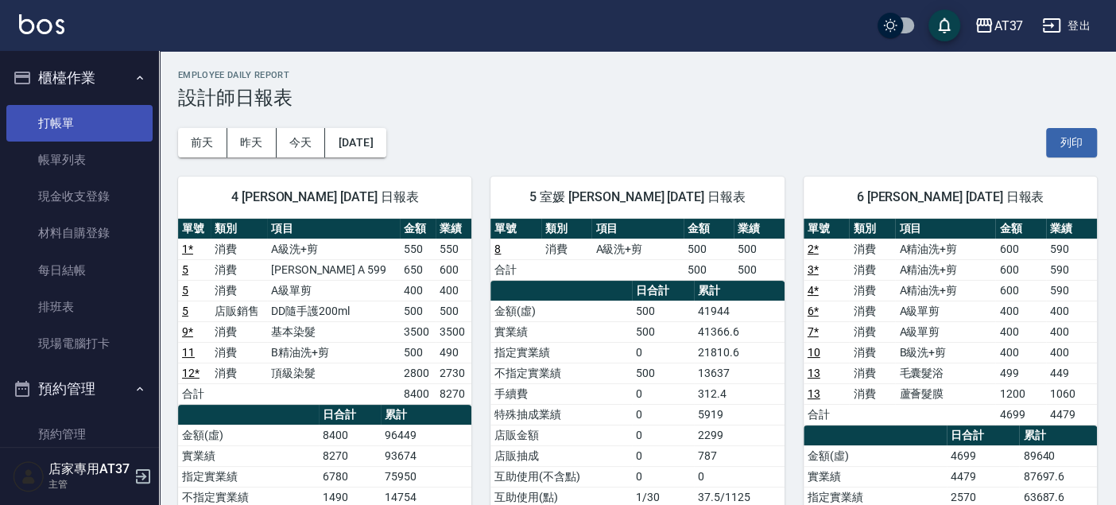
click at [91, 122] on link "打帳單" at bounding box center [79, 123] width 146 height 37
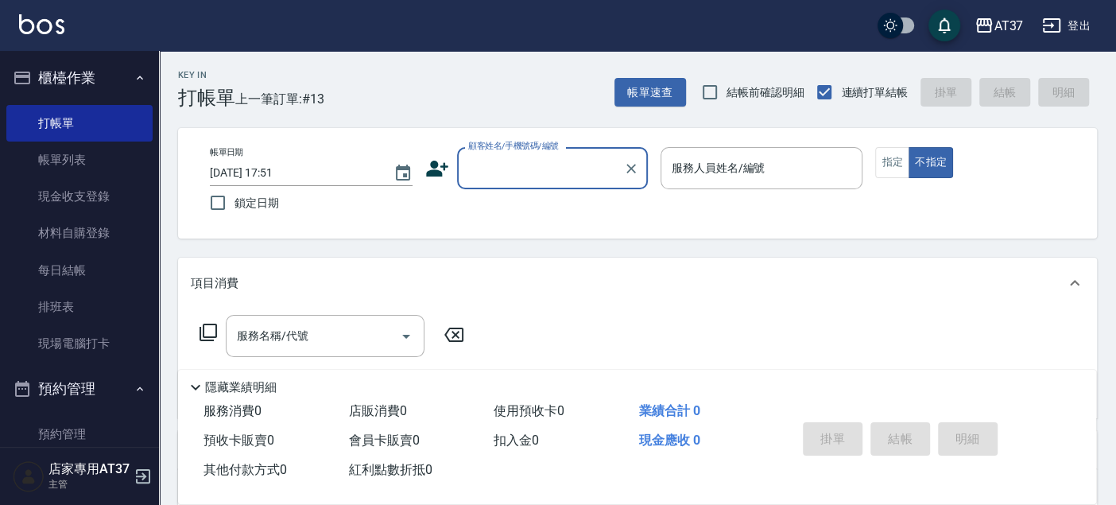
click at [498, 174] on input "顧客姓名/手機號碼/編號" at bounding box center [540, 168] width 153 height 28
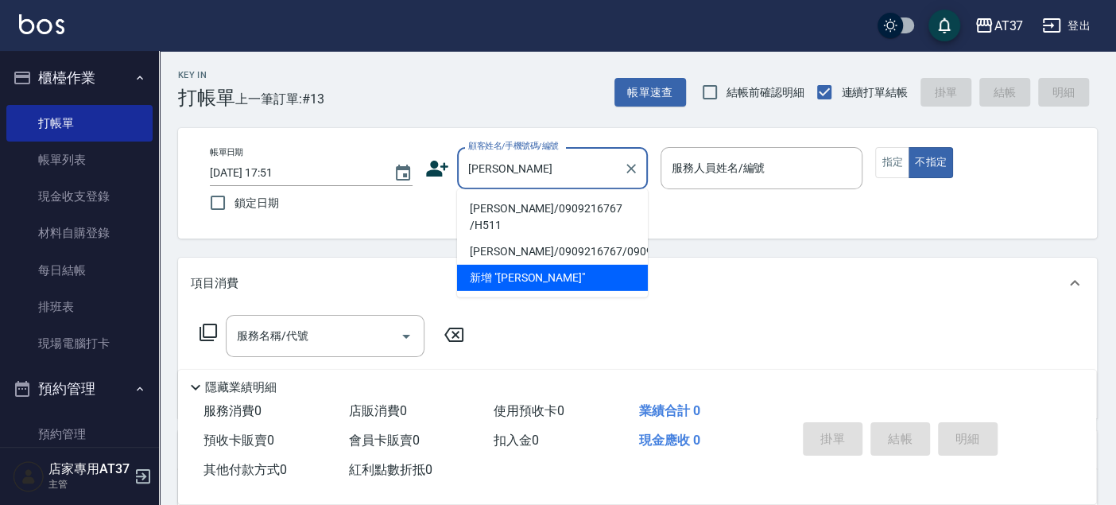
click at [507, 207] on li "牛瑋倫/0909216767 /H511" at bounding box center [552, 217] width 191 height 43
type input "牛瑋倫/0909216767 /H511"
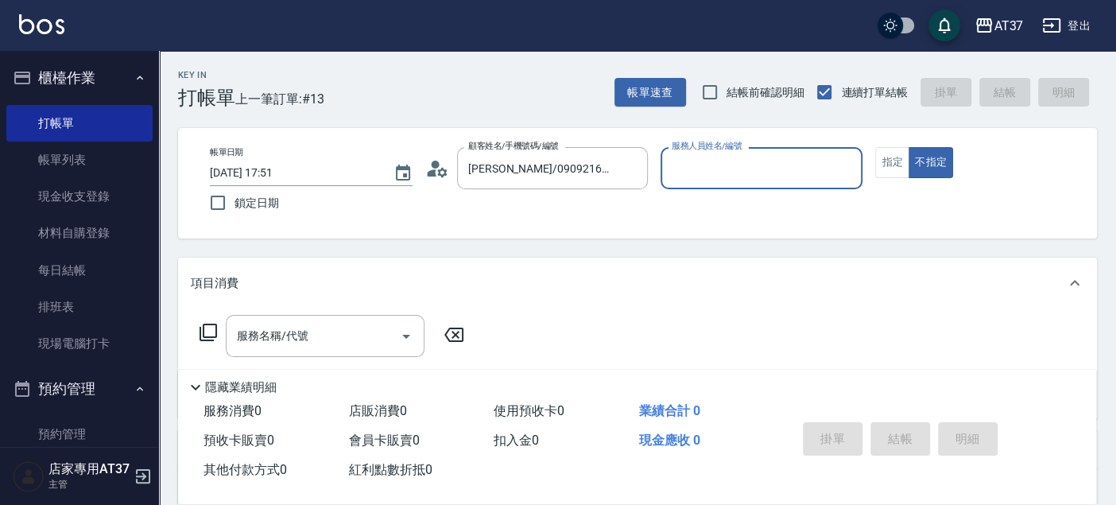
type input "Hannah-4"
click at [893, 163] on button "指定" at bounding box center [892, 162] width 34 height 31
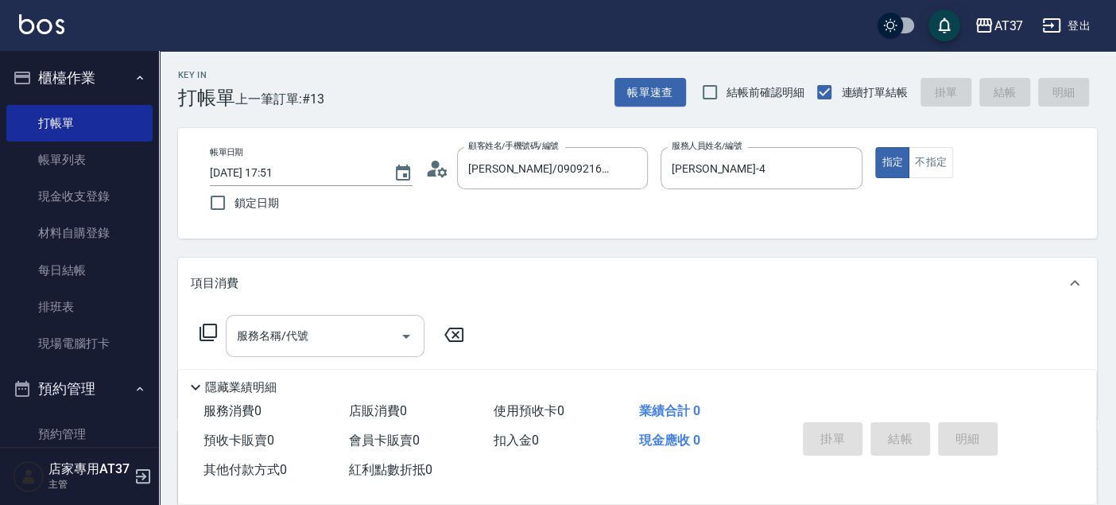
click at [306, 351] on div "服務名稱/代號" at bounding box center [325, 336] width 199 height 42
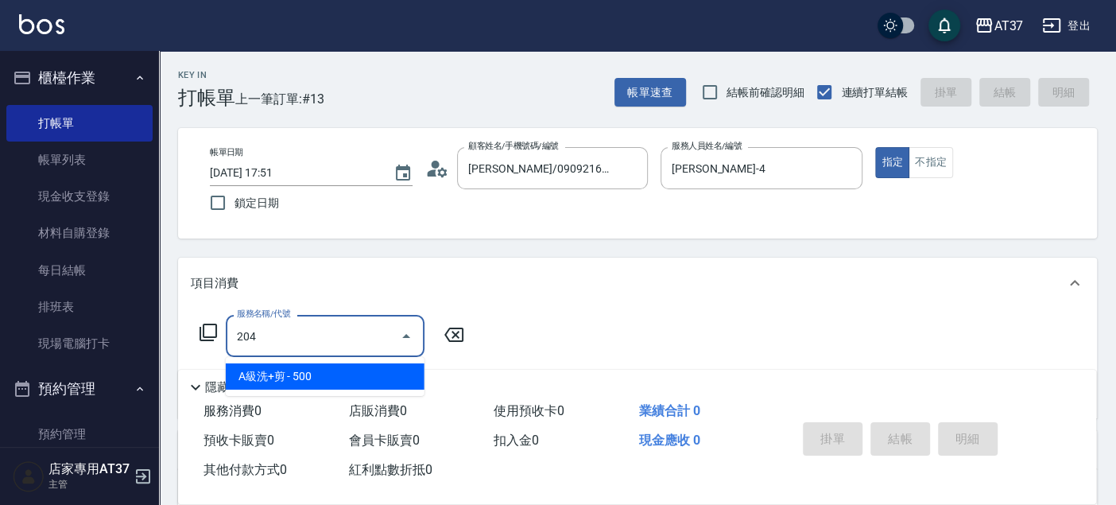
type input "A級洗+剪(204)"
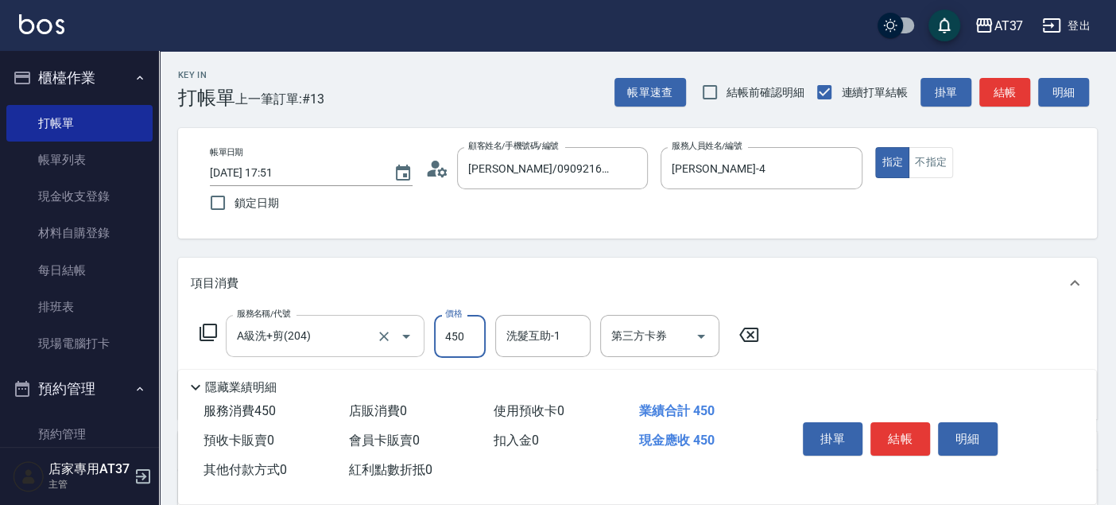
type input "450"
type input "子筠-25"
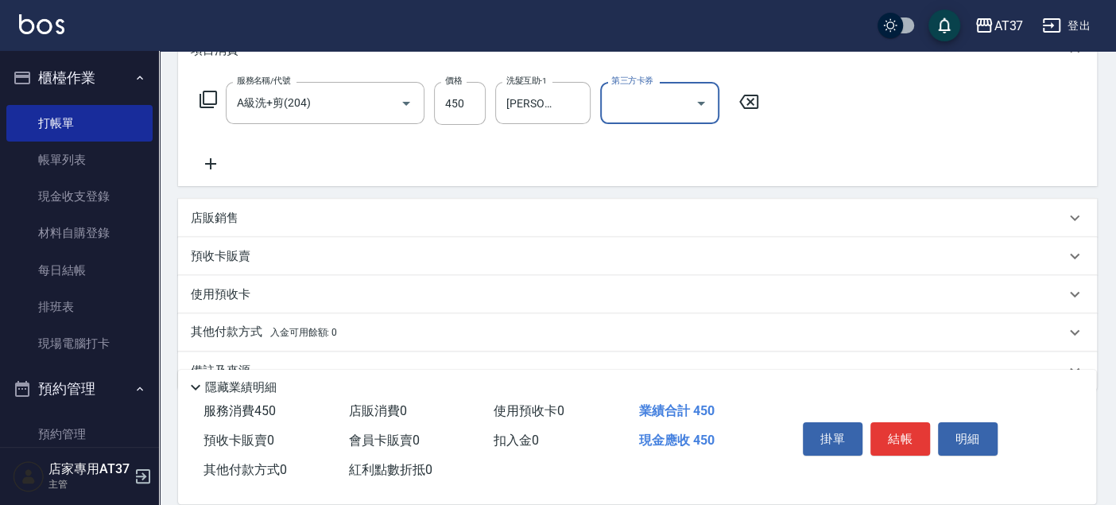
scroll to position [265, 0]
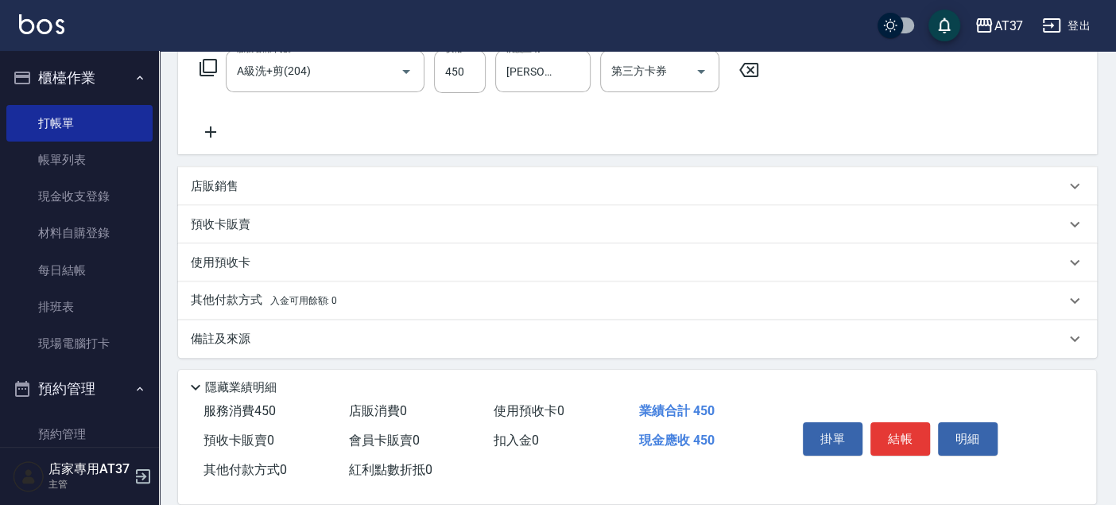
click at [223, 192] on p "店販銷售" at bounding box center [215, 186] width 48 height 17
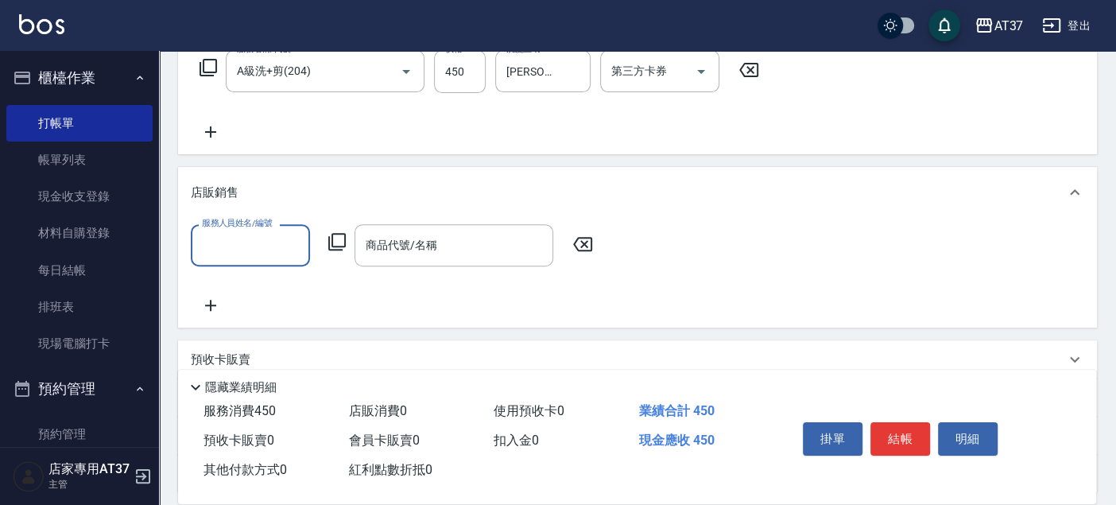
scroll to position [0, 0]
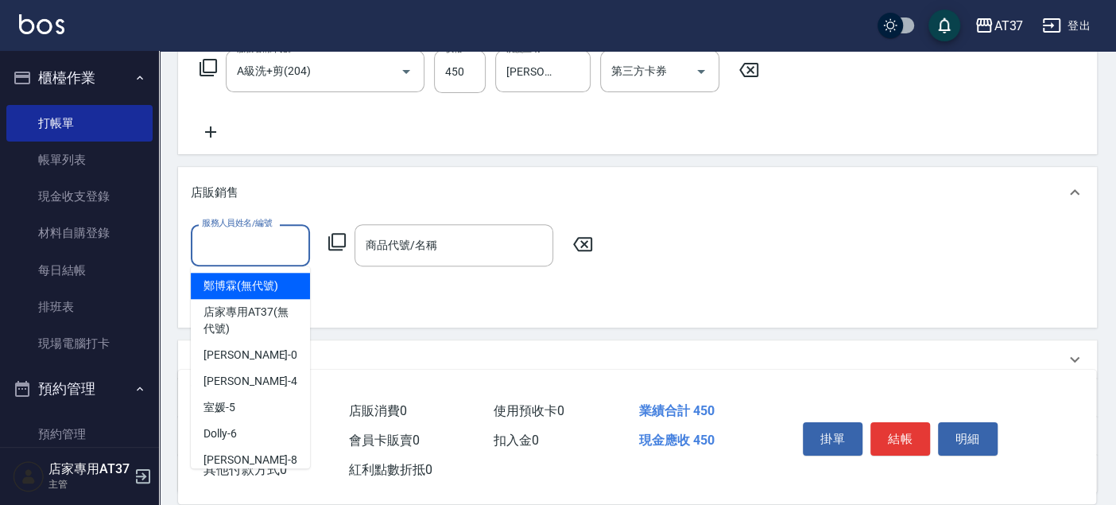
click at [239, 247] on input "服務人員姓名/編號" at bounding box center [250, 245] width 105 height 28
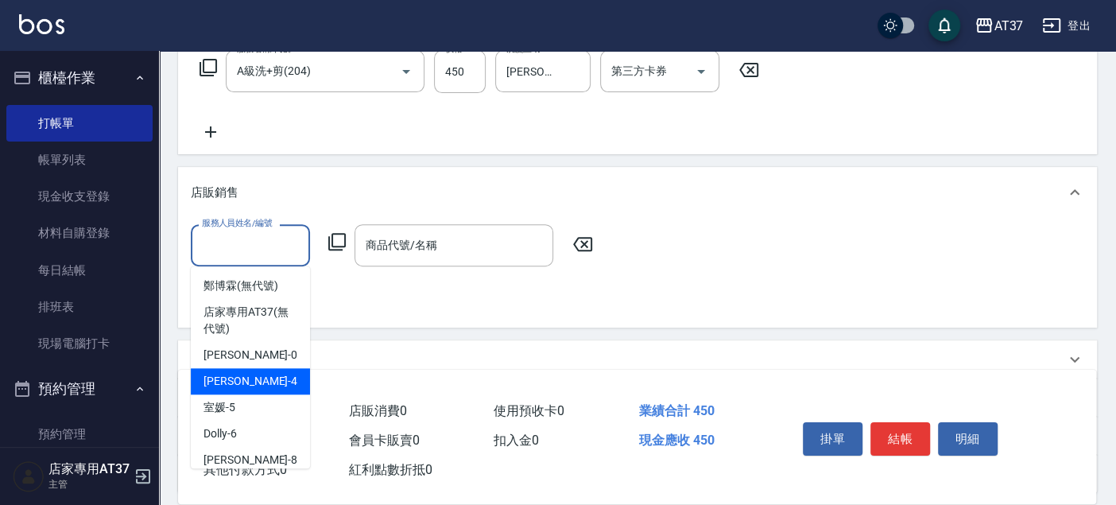
click at [259, 392] on div "Hannah -4" at bounding box center [250, 381] width 119 height 26
type input "Hannah-4"
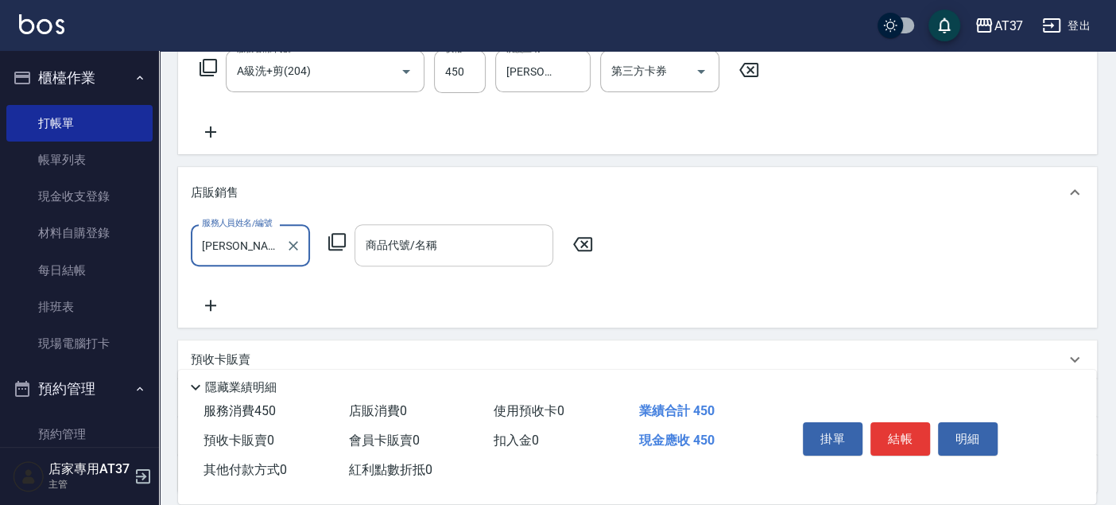
click at [443, 238] on input "商品代號/名稱" at bounding box center [454, 245] width 184 height 28
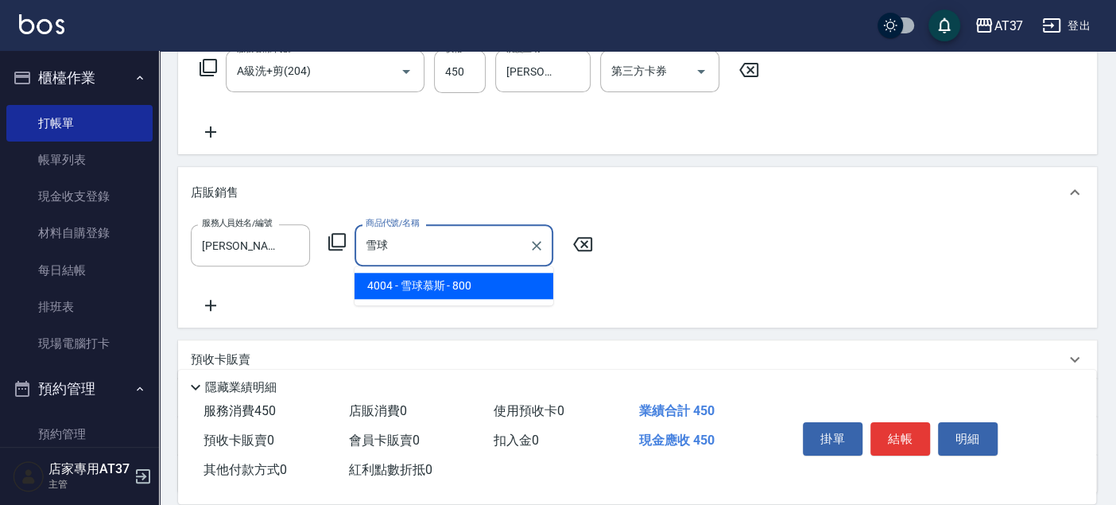
type input "雪球慕斯"
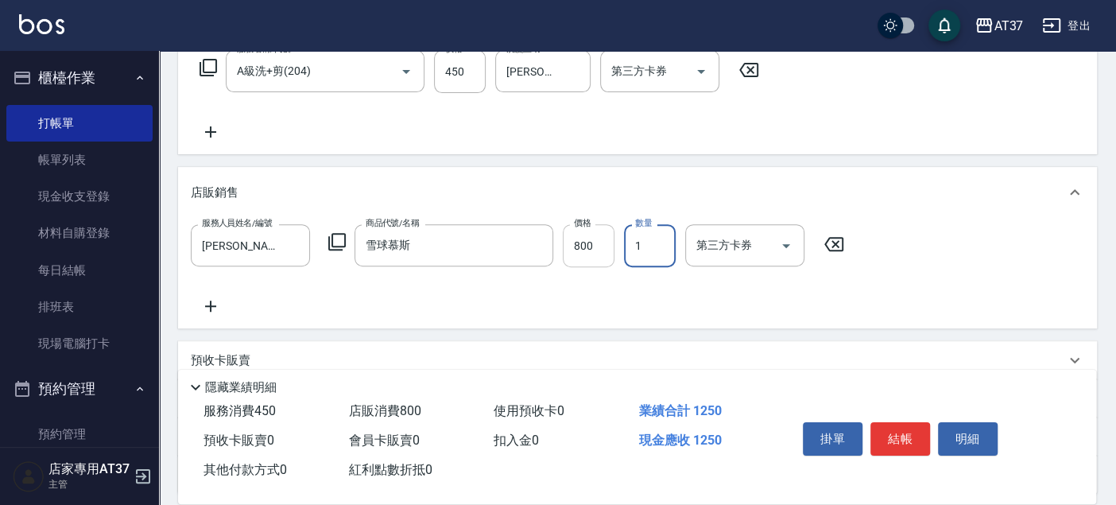
click at [586, 237] on input "800" at bounding box center [589, 245] width 52 height 43
type input "720"
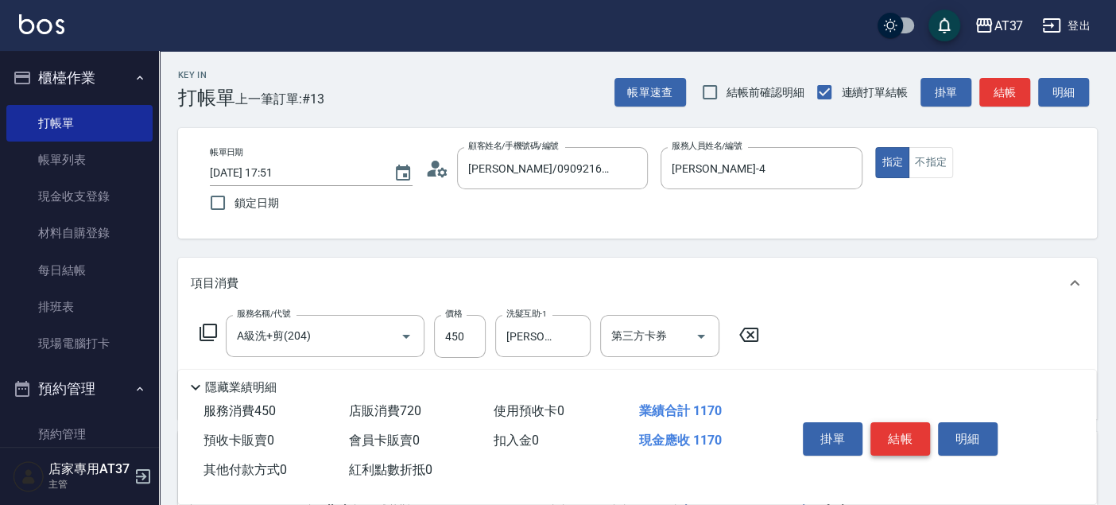
click at [904, 427] on button "結帳" at bounding box center [901, 438] width 60 height 33
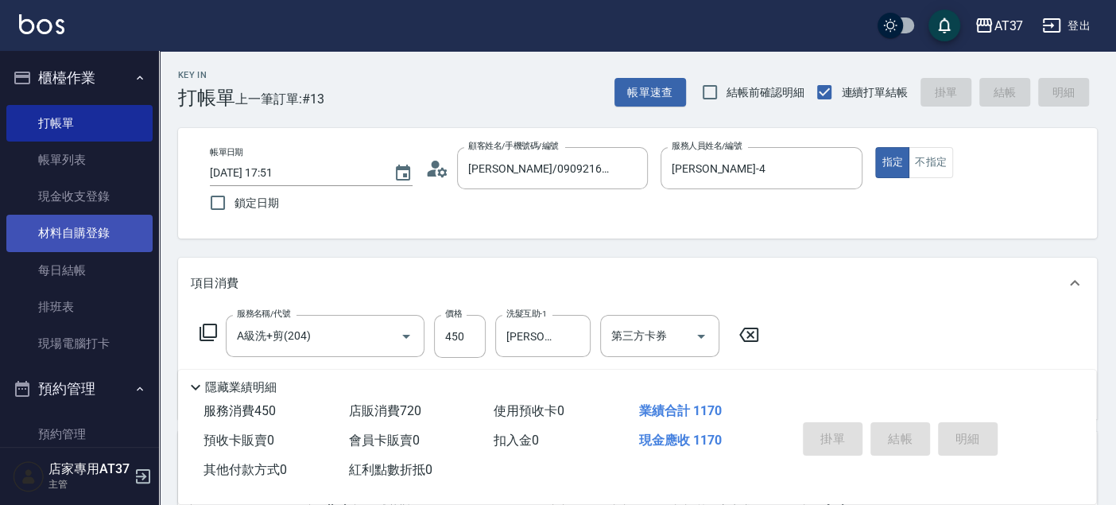
type input "2025/08/23 17:52"
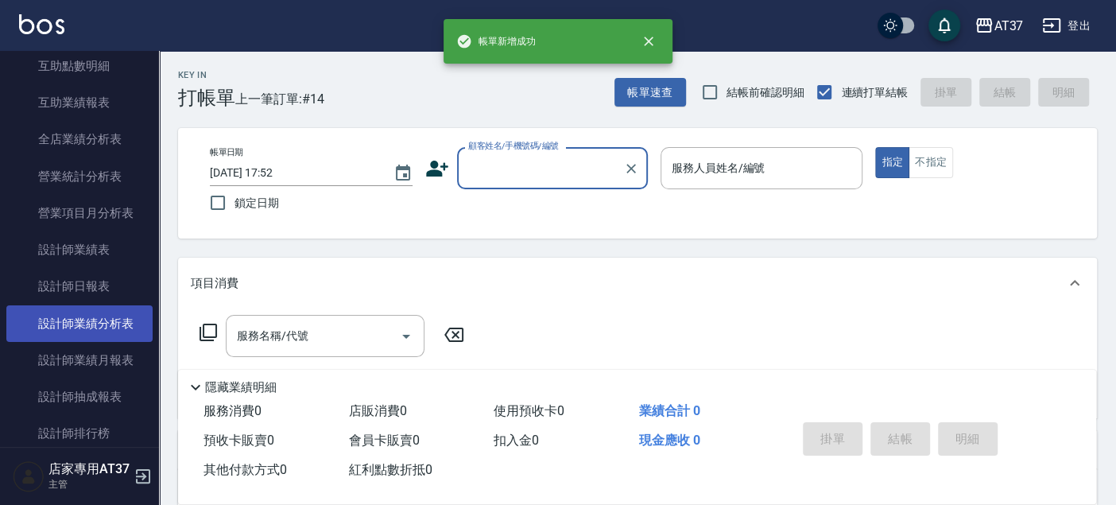
scroll to position [795, 0]
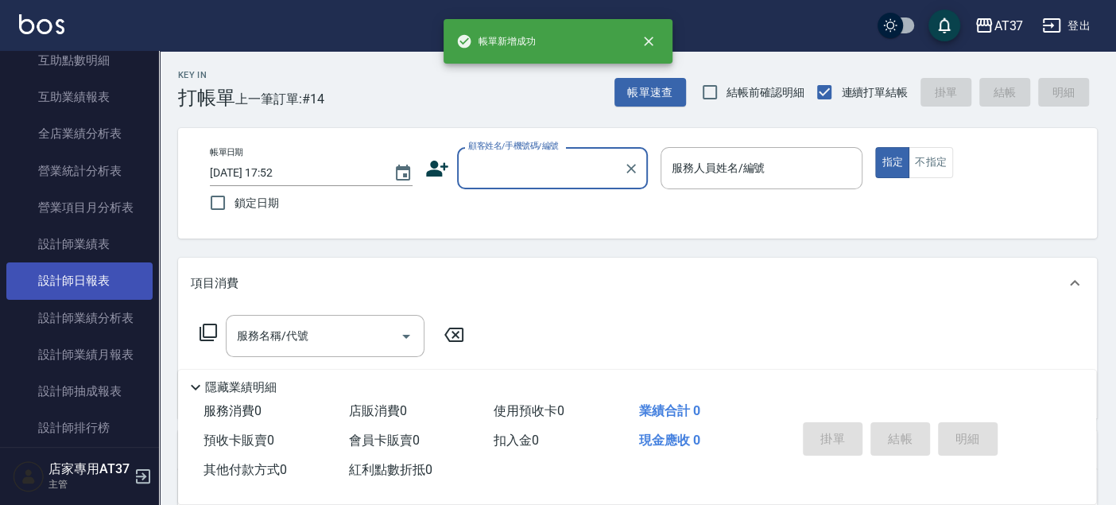
click at [95, 290] on link "設計師日報表" at bounding box center [79, 280] width 146 height 37
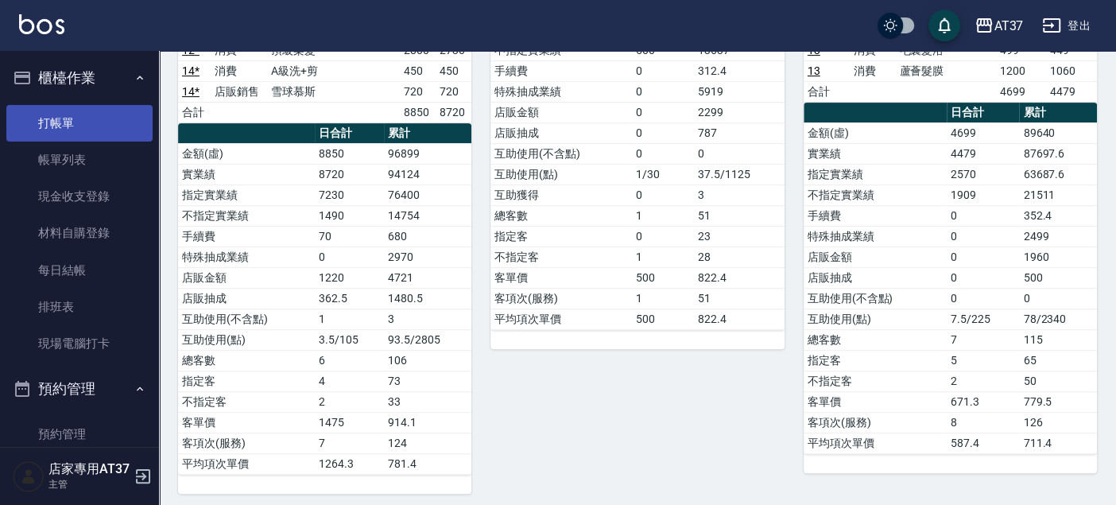
click at [32, 126] on link "打帳單" at bounding box center [79, 123] width 146 height 37
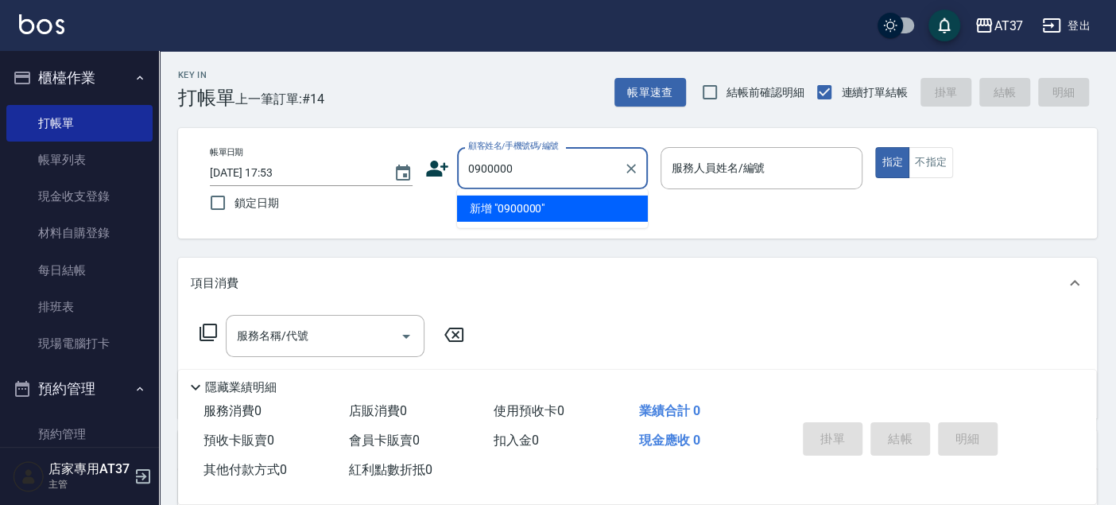
type input "0900000"
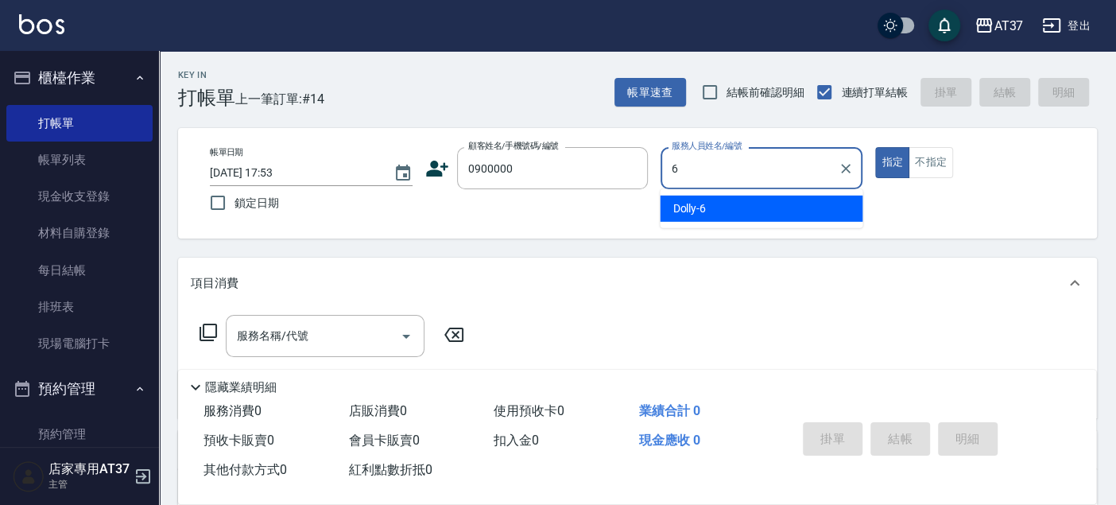
type input "6"
type button "true"
type input "Dolly-6"
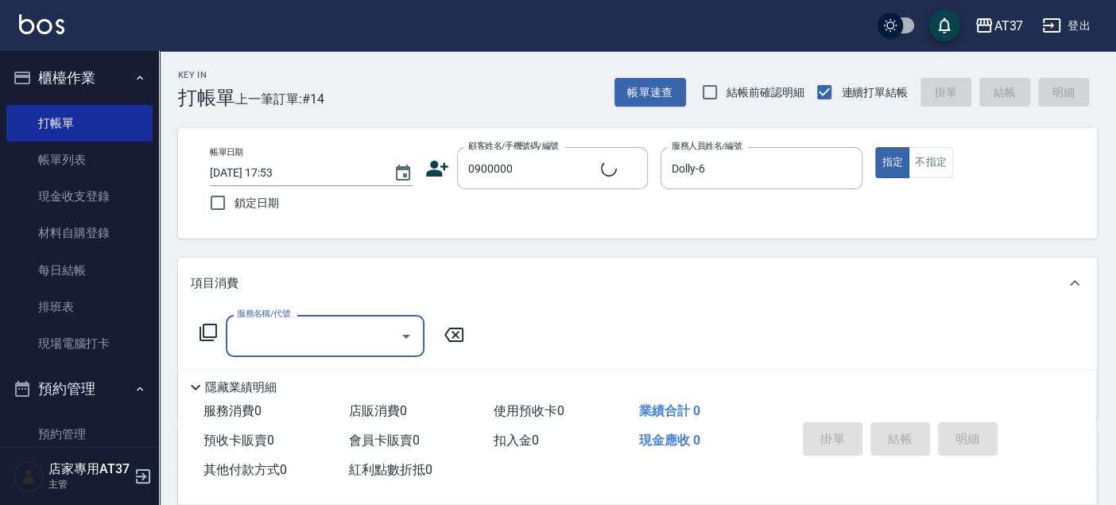
type input "新客人 姓名未設定/0900000/null"
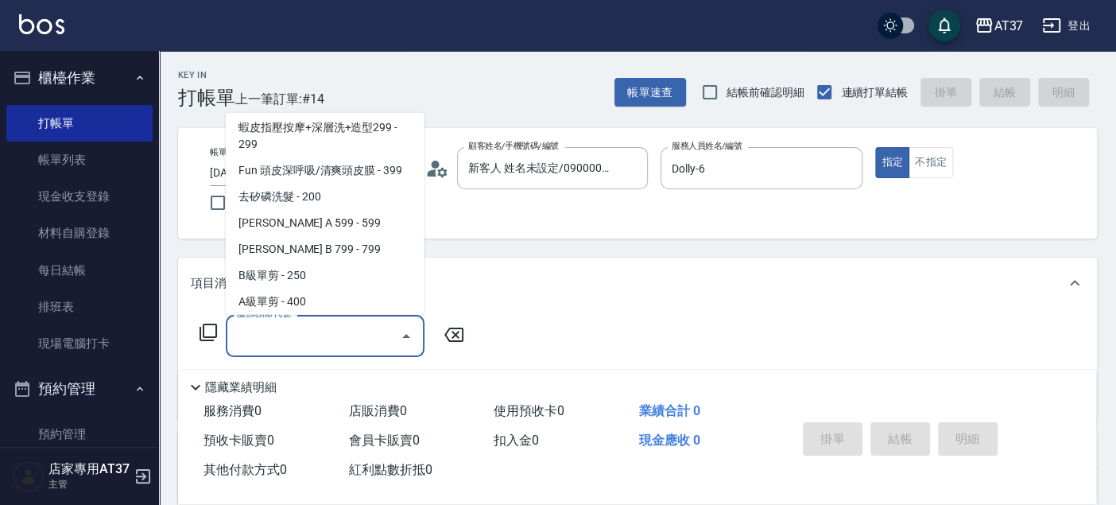
scroll to position [320, 0]
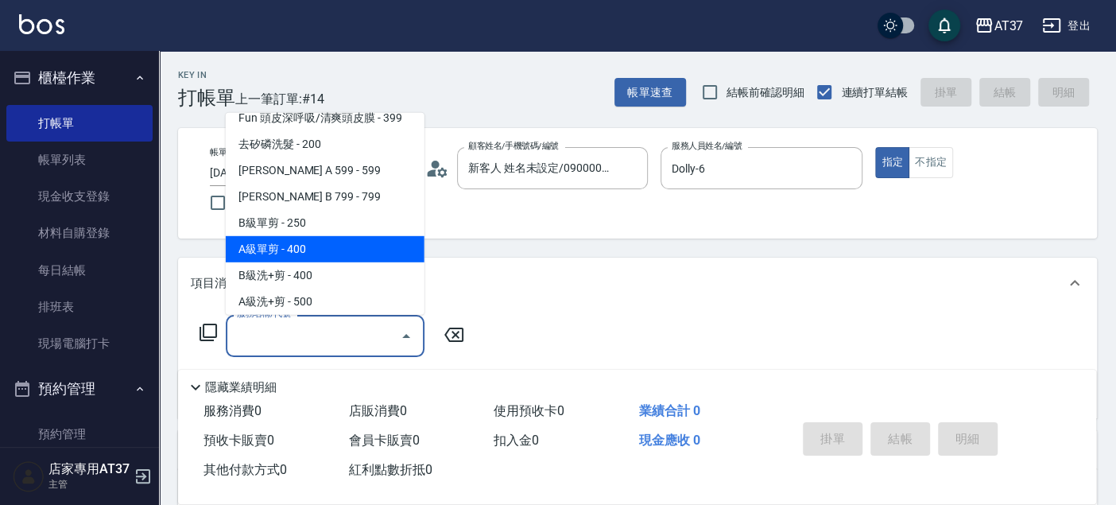
type input "A級單剪(202)"
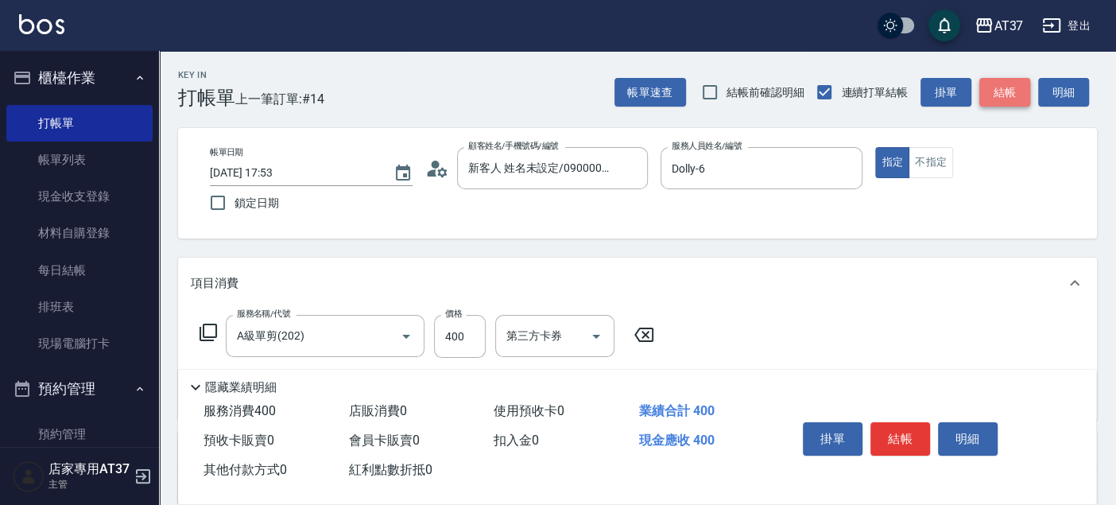
click at [1005, 92] on button "結帳" at bounding box center [1005, 92] width 51 height 29
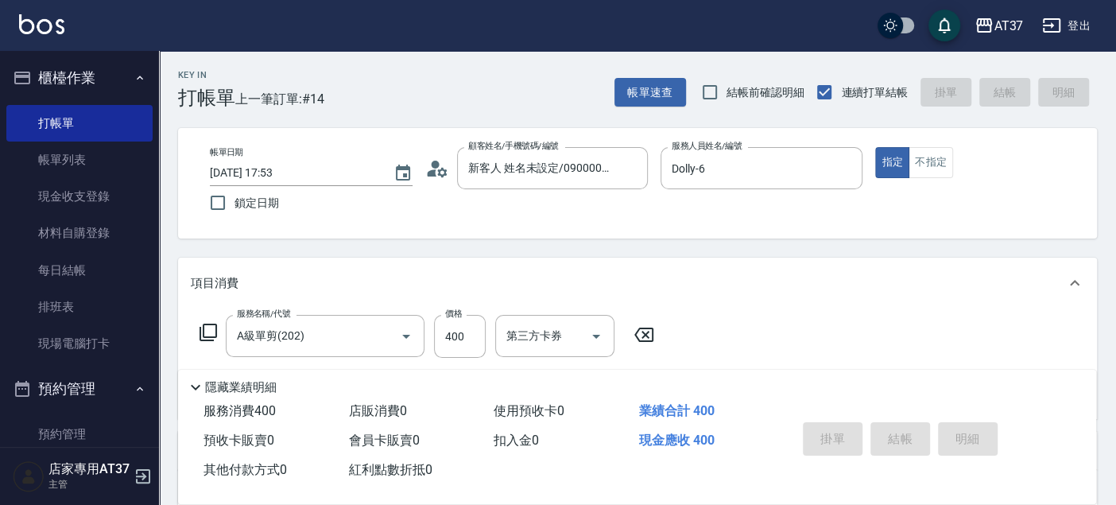
type input "2025/08/23 18:16"
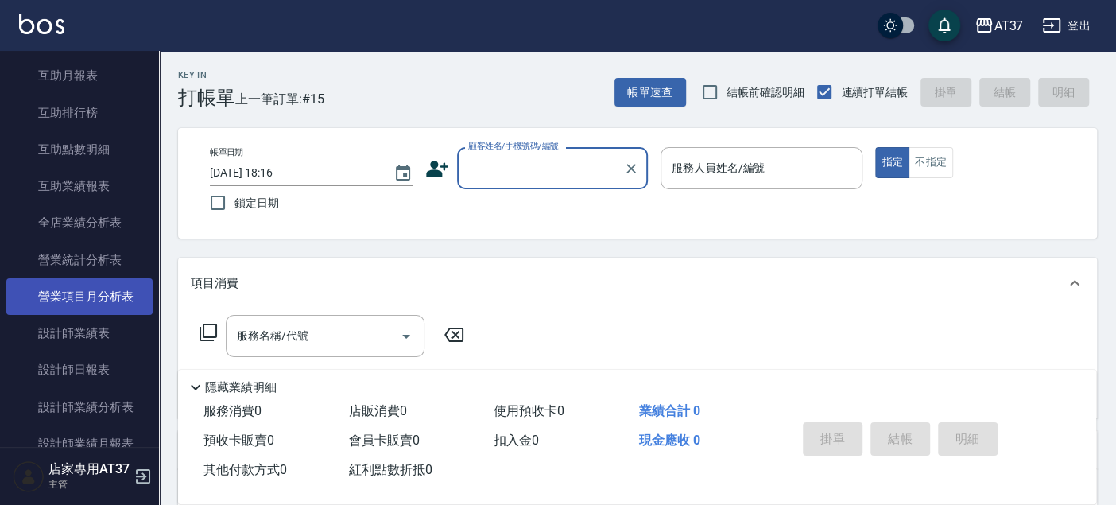
scroll to position [883, 0]
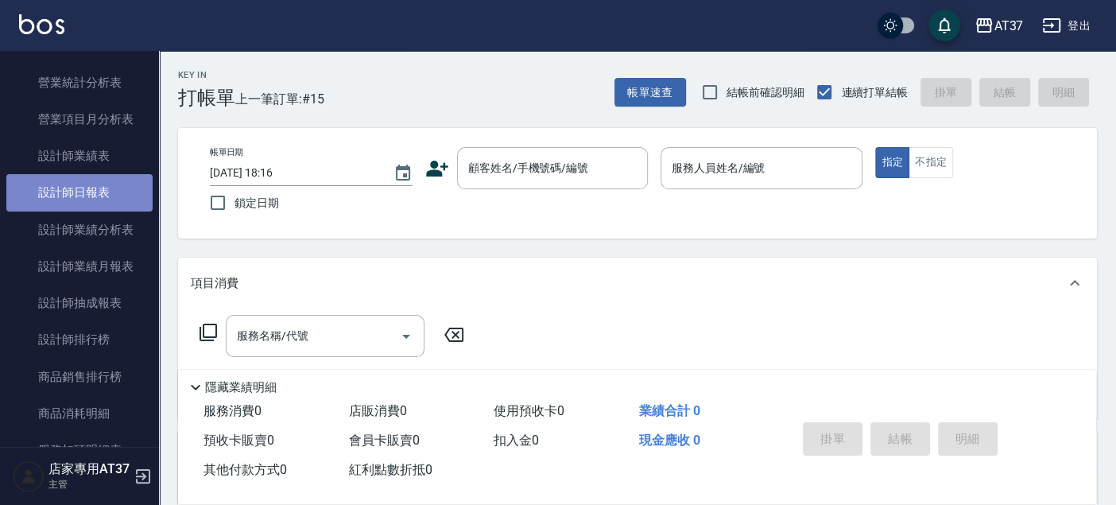
click at [122, 188] on link "設計師日報表" at bounding box center [79, 192] width 146 height 37
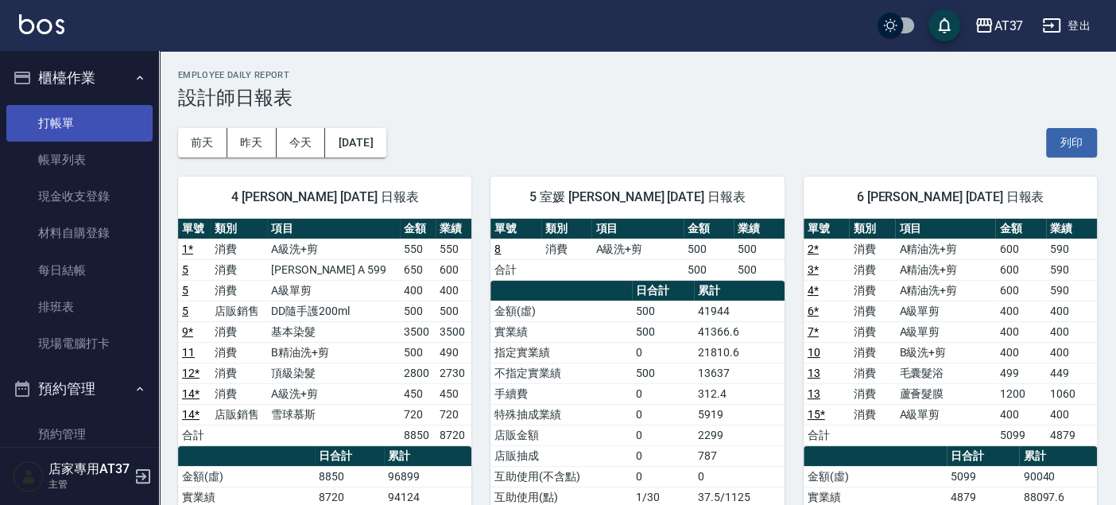
click at [49, 112] on link "打帳單" at bounding box center [79, 123] width 146 height 37
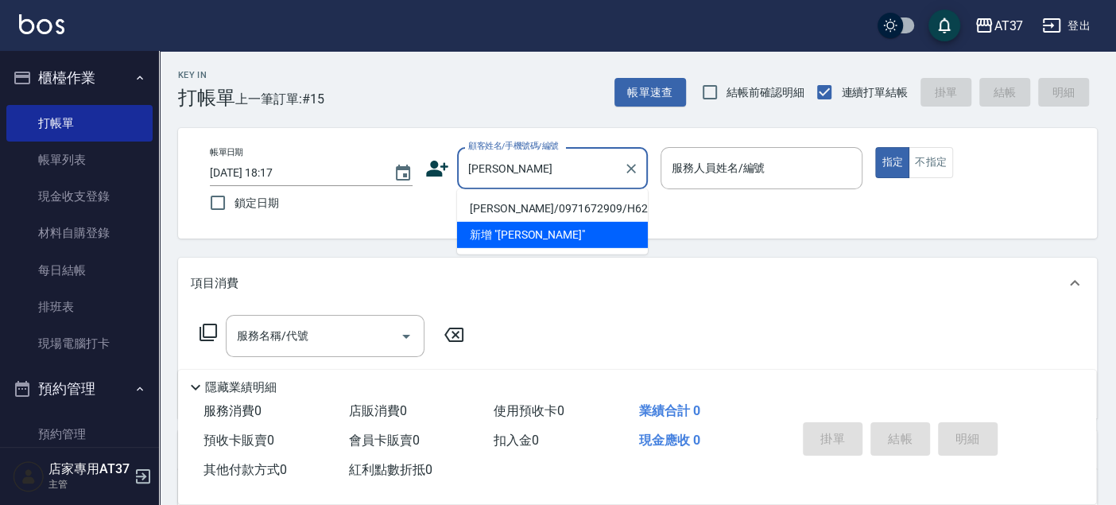
click at [538, 213] on li "陳炤安/0971672909/H629" at bounding box center [552, 209] width 191 height 26
type input "陳炤安/0971672909/H629"
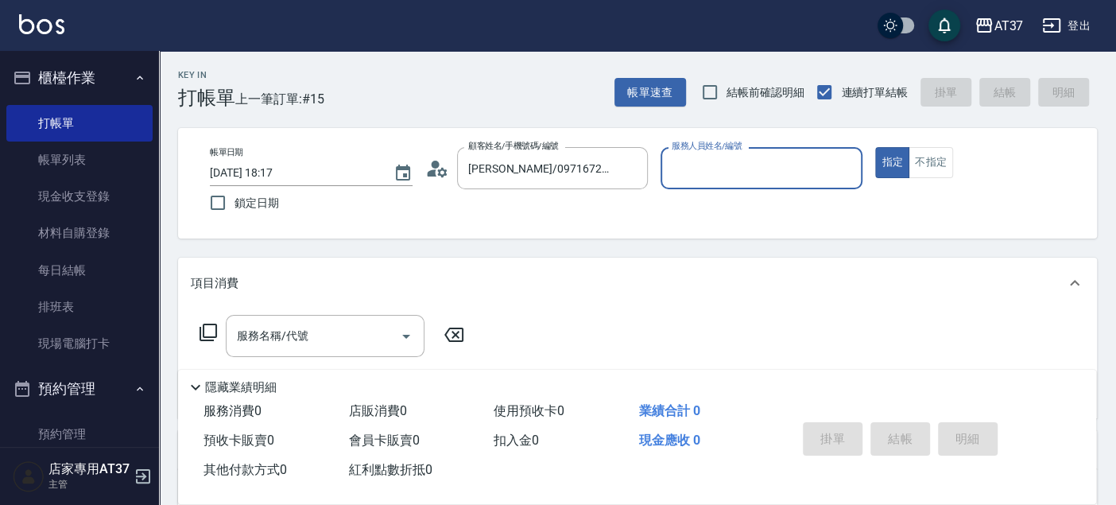
type input "Hannah-4"
click at [671, 167] on input "Hannah-4" at bounding box center [750, 168] width 165 height 28
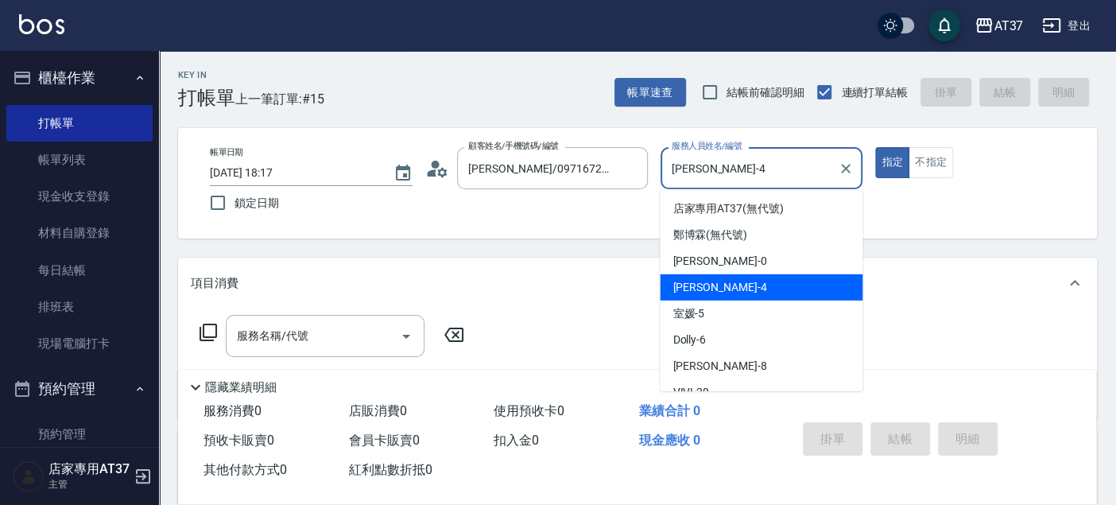
click at [717, 281] on div "Hannah -4" at bounding box center [761, 287] width 203 height 26
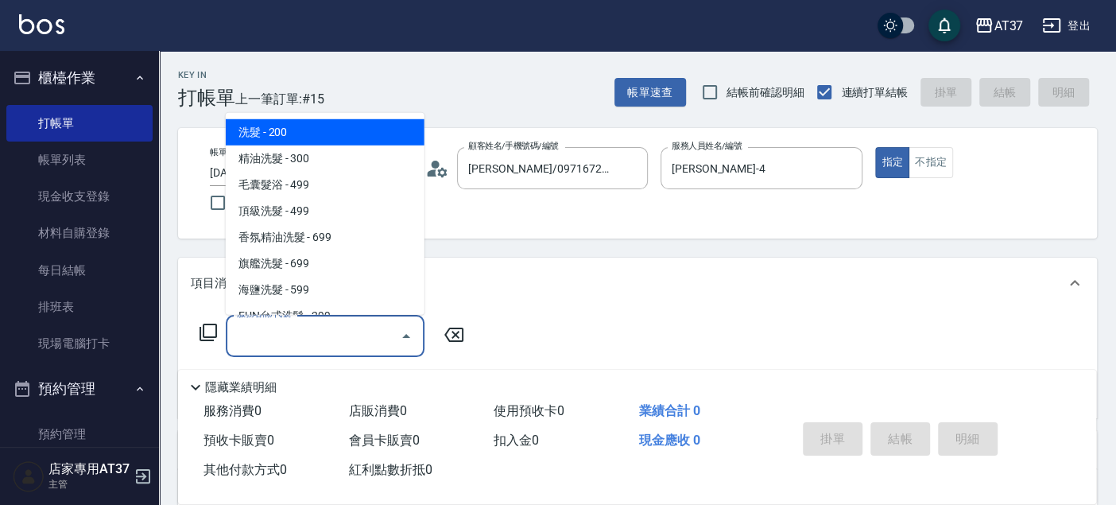
click at [320, 343] on input "服務名稱/代號" at bounding box center [313, 336] width 161 height 28
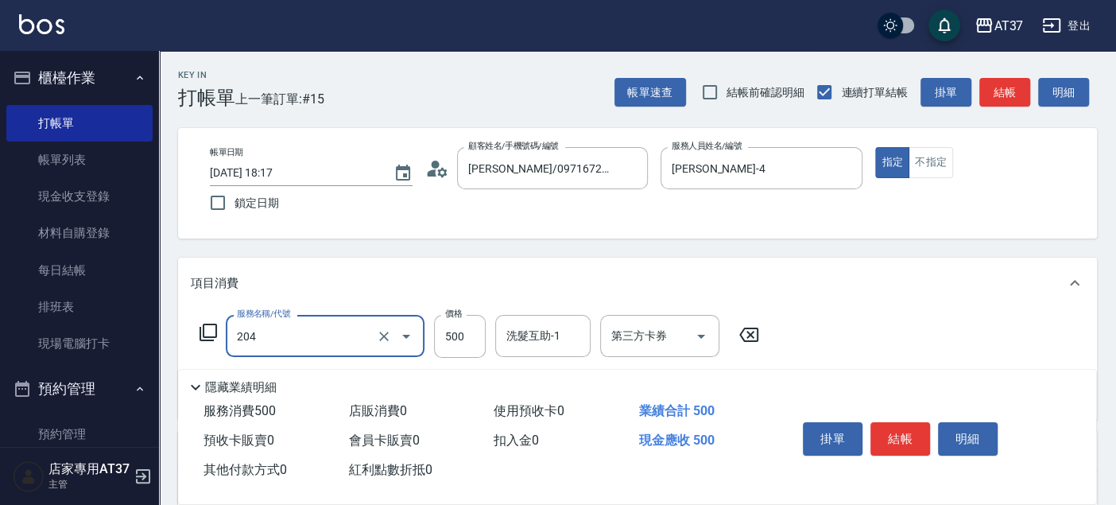
type input "A級洗+剪(204)"
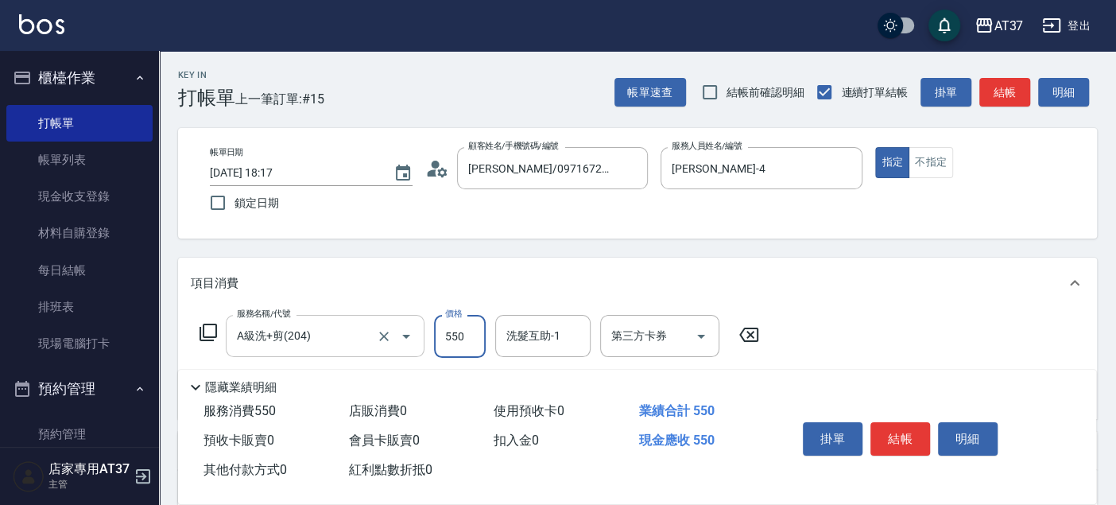
type input "550"
click at [895, 428] on button "結帳" at bounding box center [901, 438] width 60 height 33
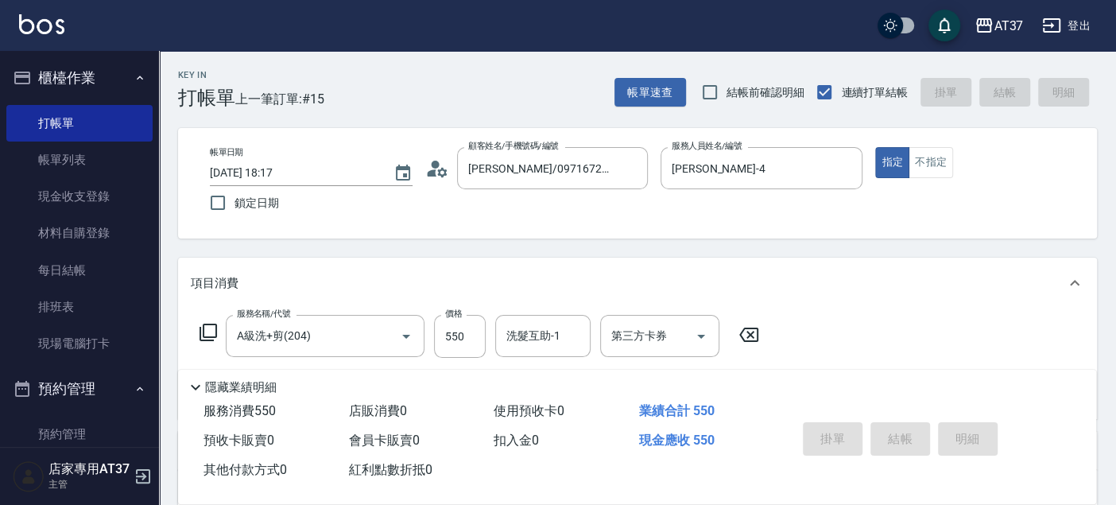
type input "2025/08/23 18:29"
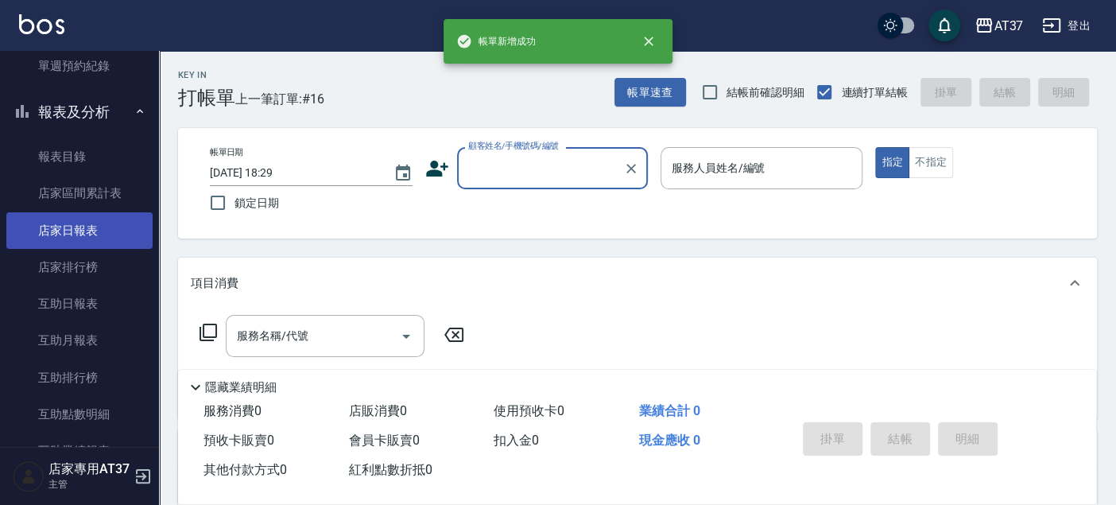
scroll to position [706, 0]
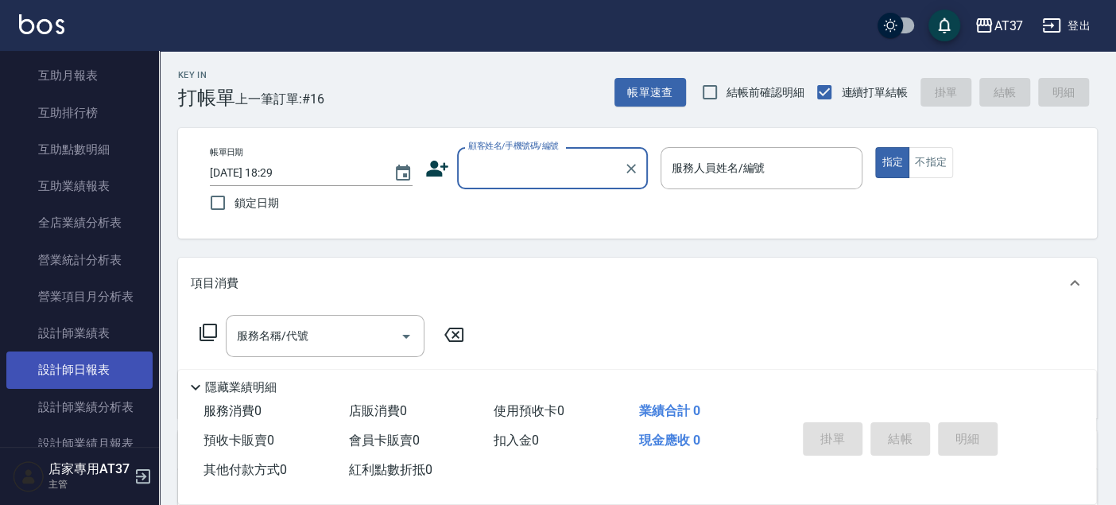
click at [115, 355] on link "設計師日報表" at bounding box center [79, 369] width 146 height 37
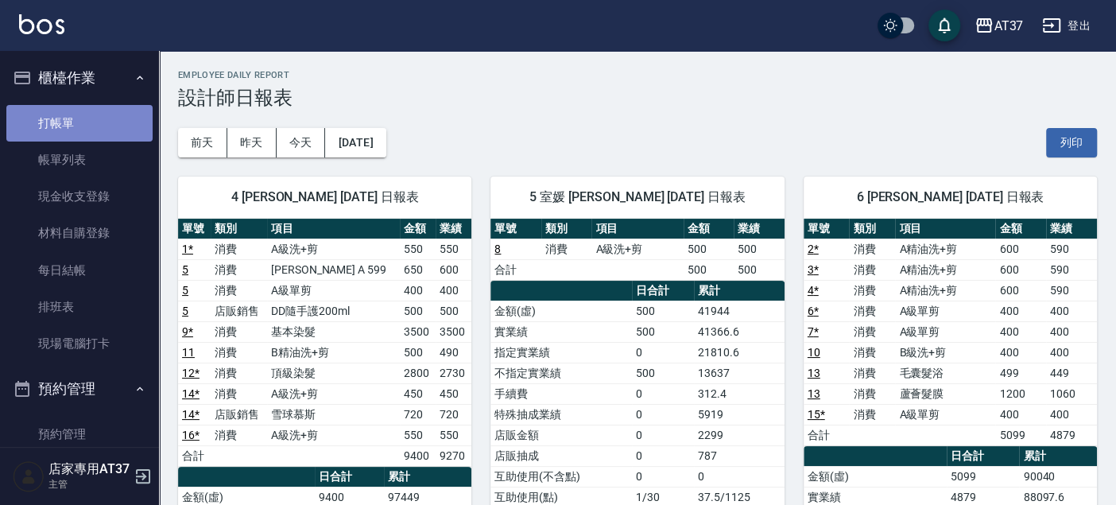
click at [94, 118] on link "打帳單" at bounding box center [79, 123] width 146 height 37
